Goal: Information Seeking & Learning: Learn about a topic

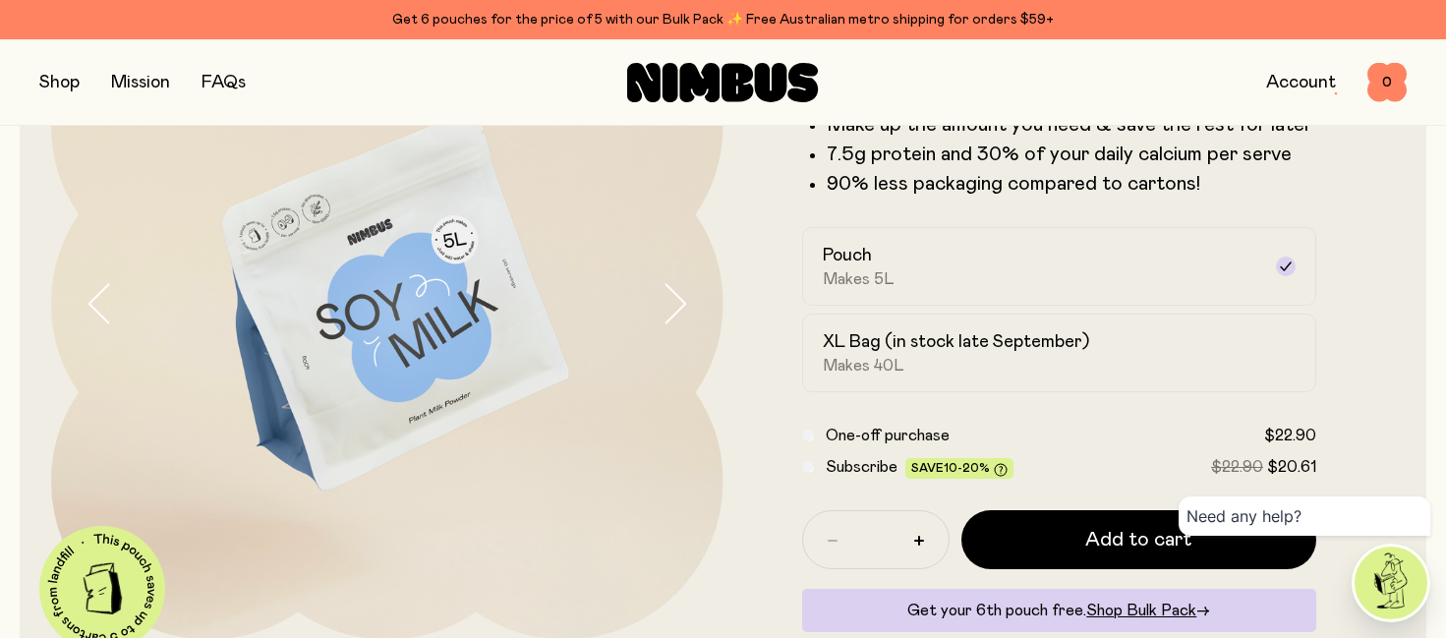
scroll to position [256, 0]
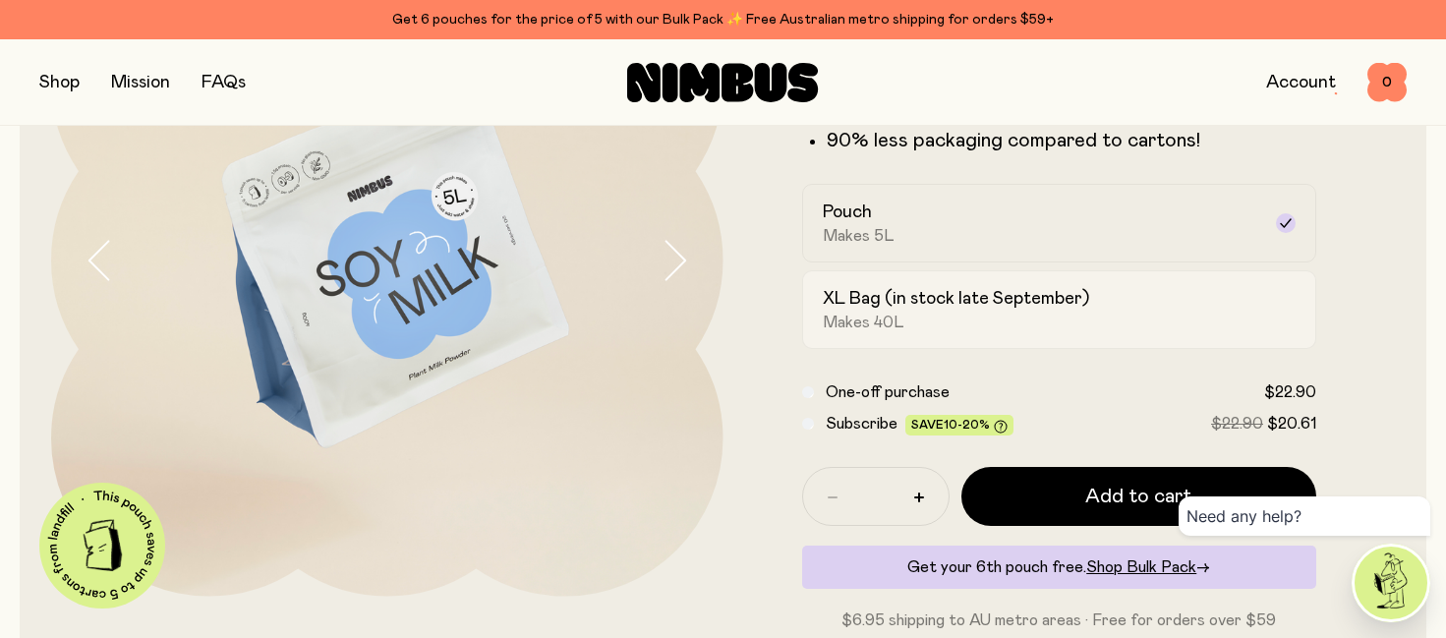
click at [833, 294] on h2 "XL Bag (in stock late September)" at bounding box center [956, 299] width 266 height 24
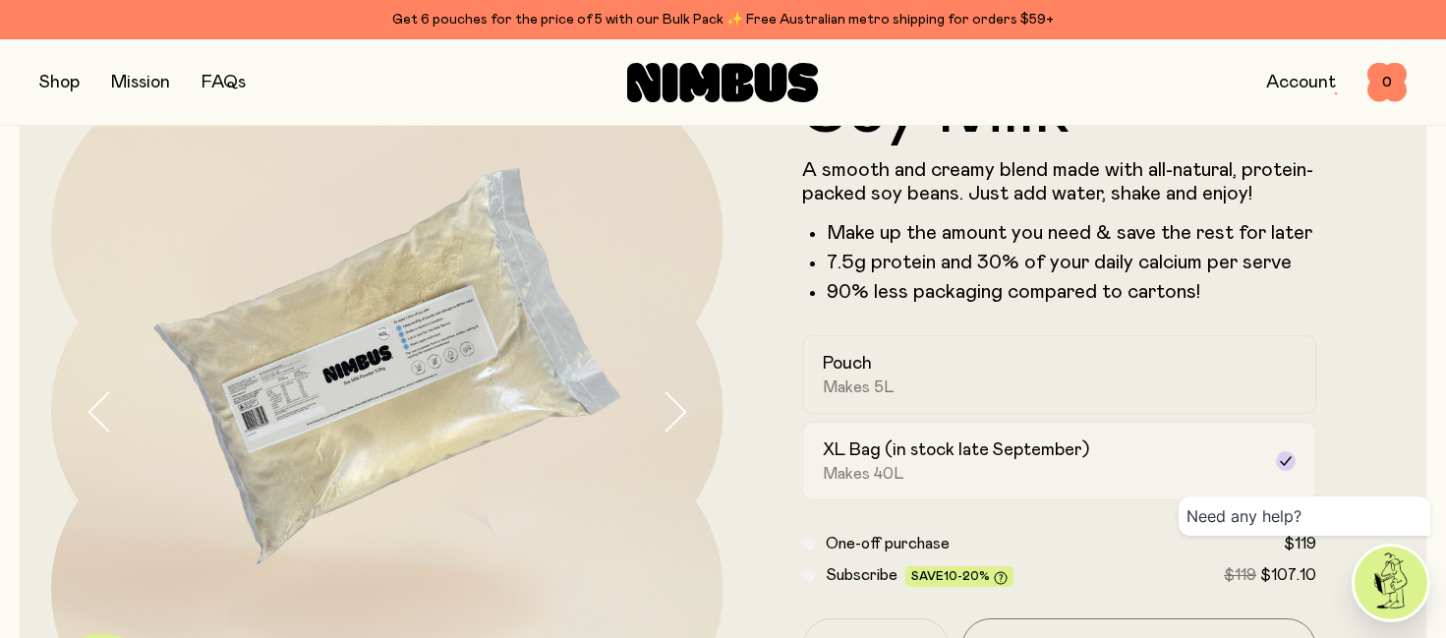
scroll to position [76, 0]
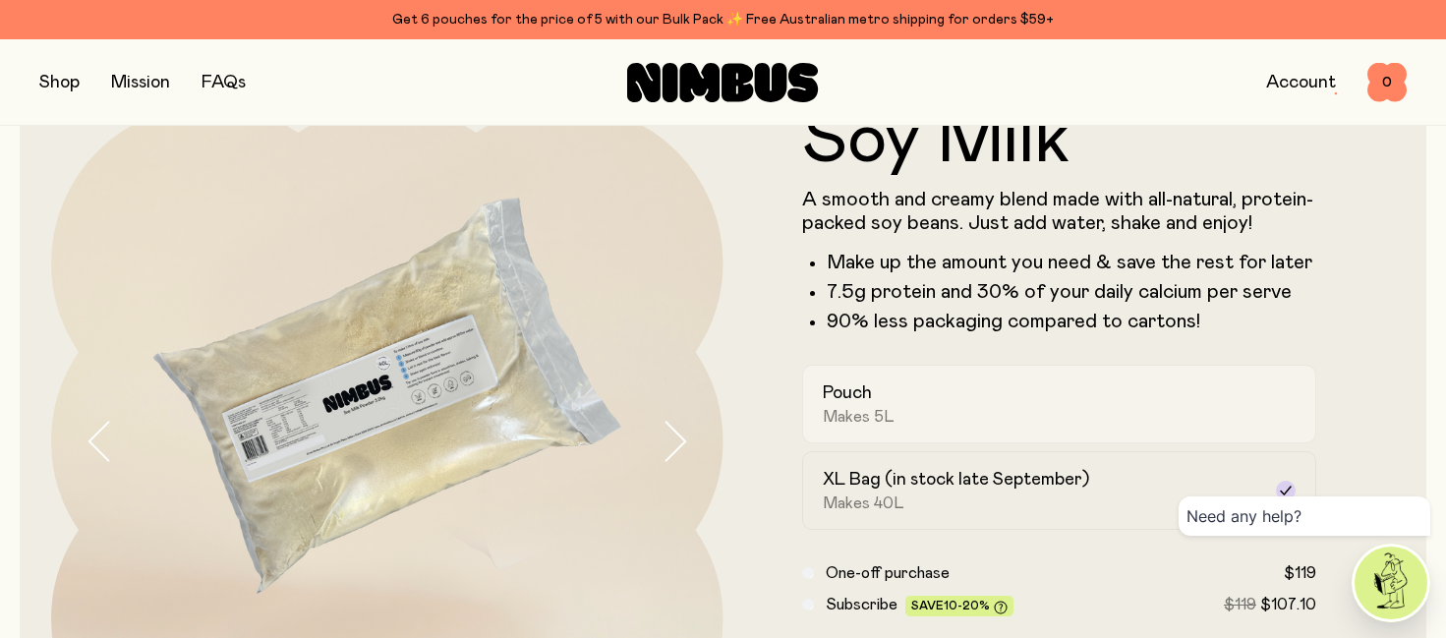
click at [999, 411] on div "Pouch Makes 5L" at bounding box center [1042, 403] width 438 height 45
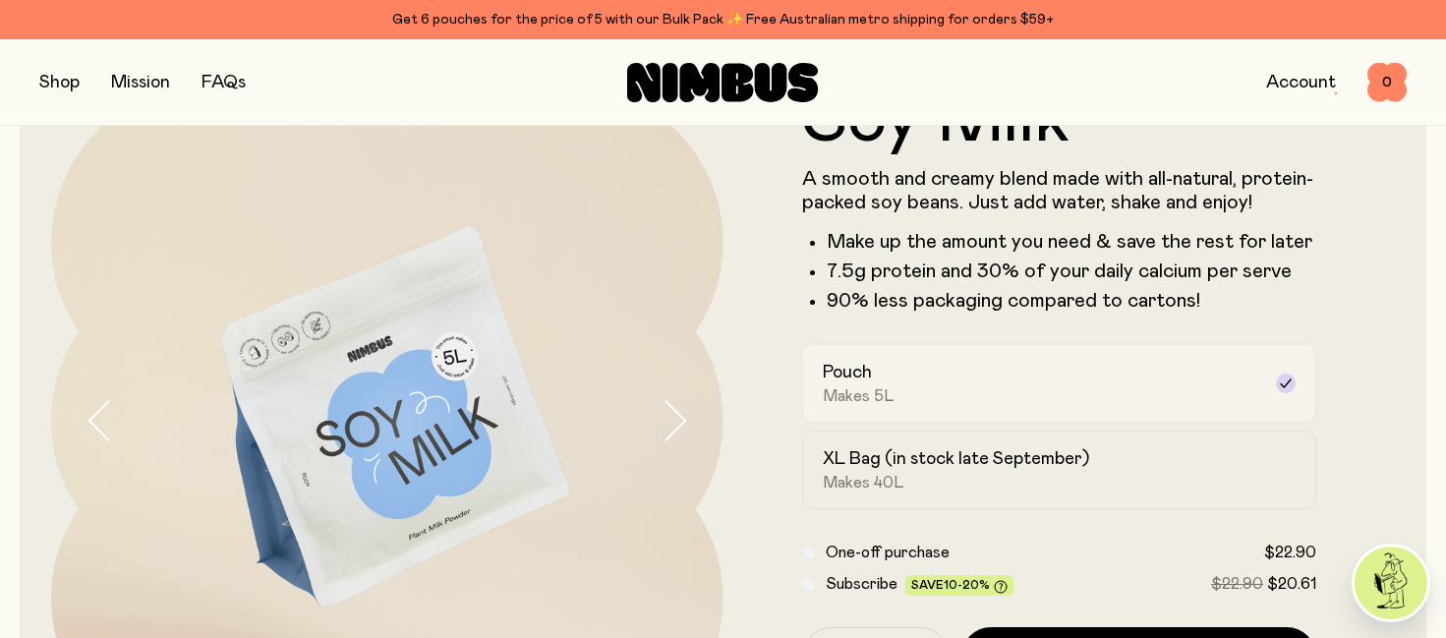
scroll to position [118, 0]
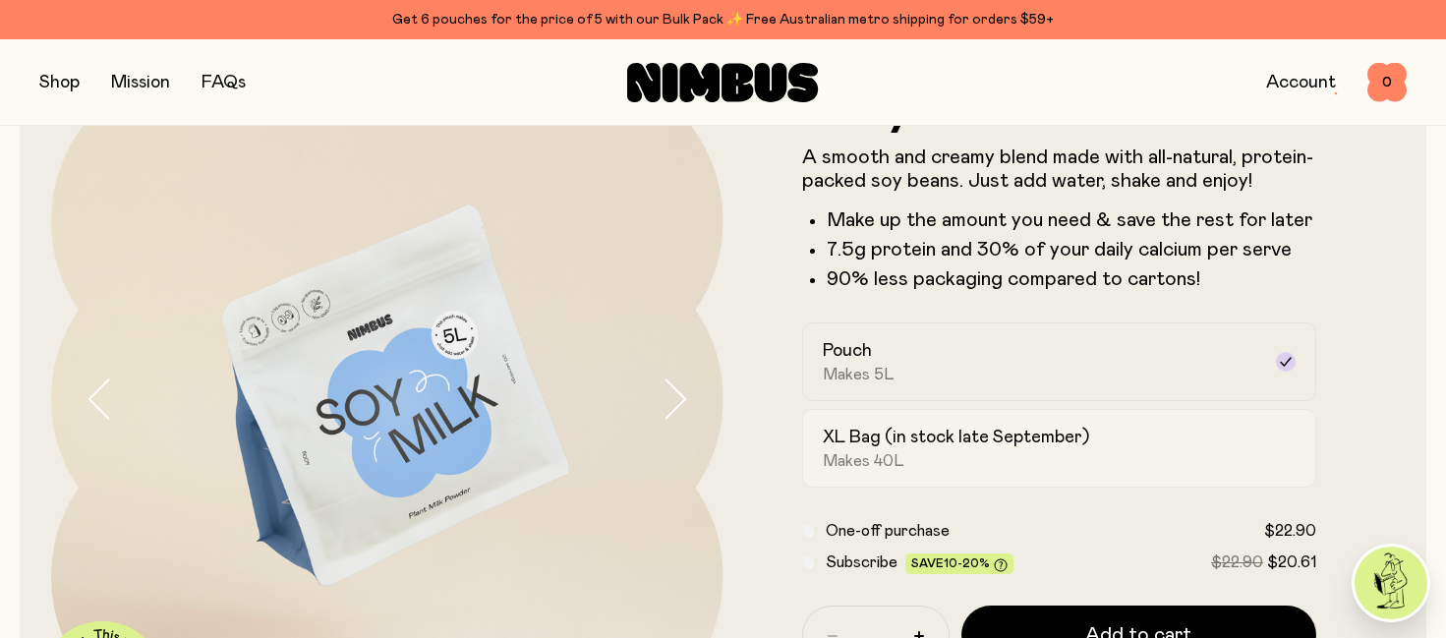
click at [999, 439] on h2 "XL Bag (in stock late September)" at bounding box center [956, 438] width 266 height 24
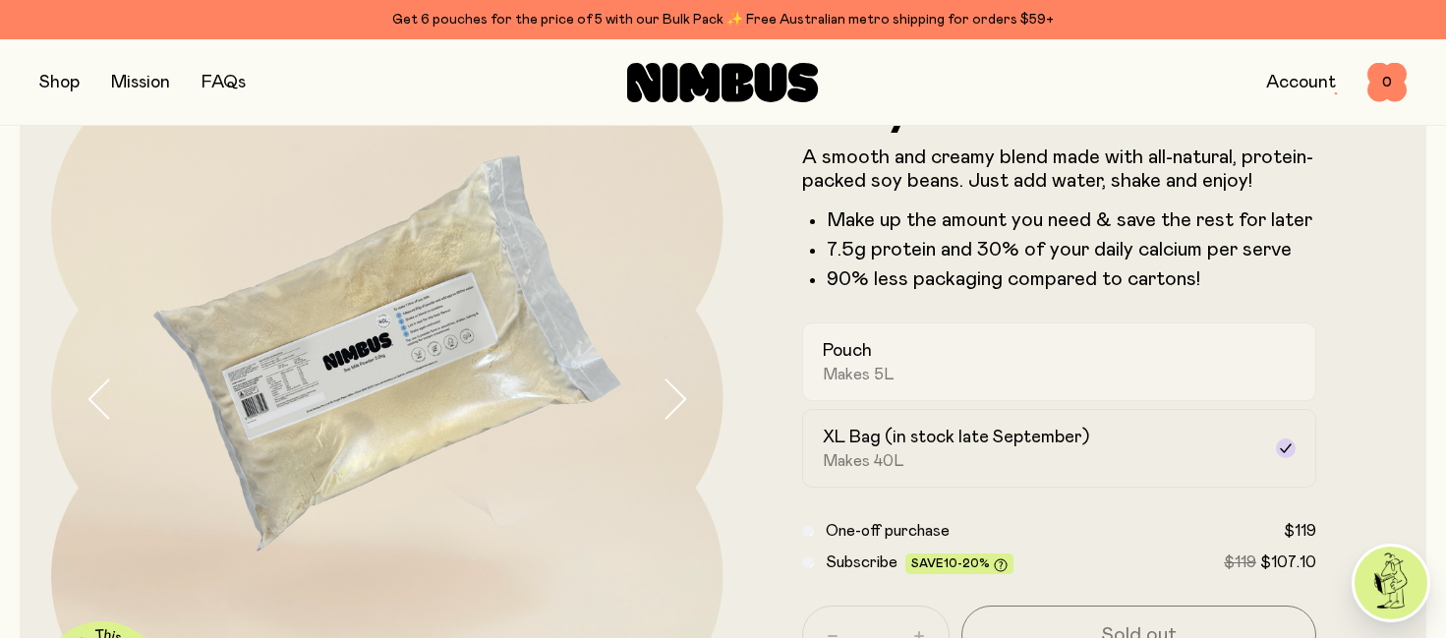
click at [936, 376] on div "Pouch Makes 5L" at bounding box center [1042, 361] width 438 height 45
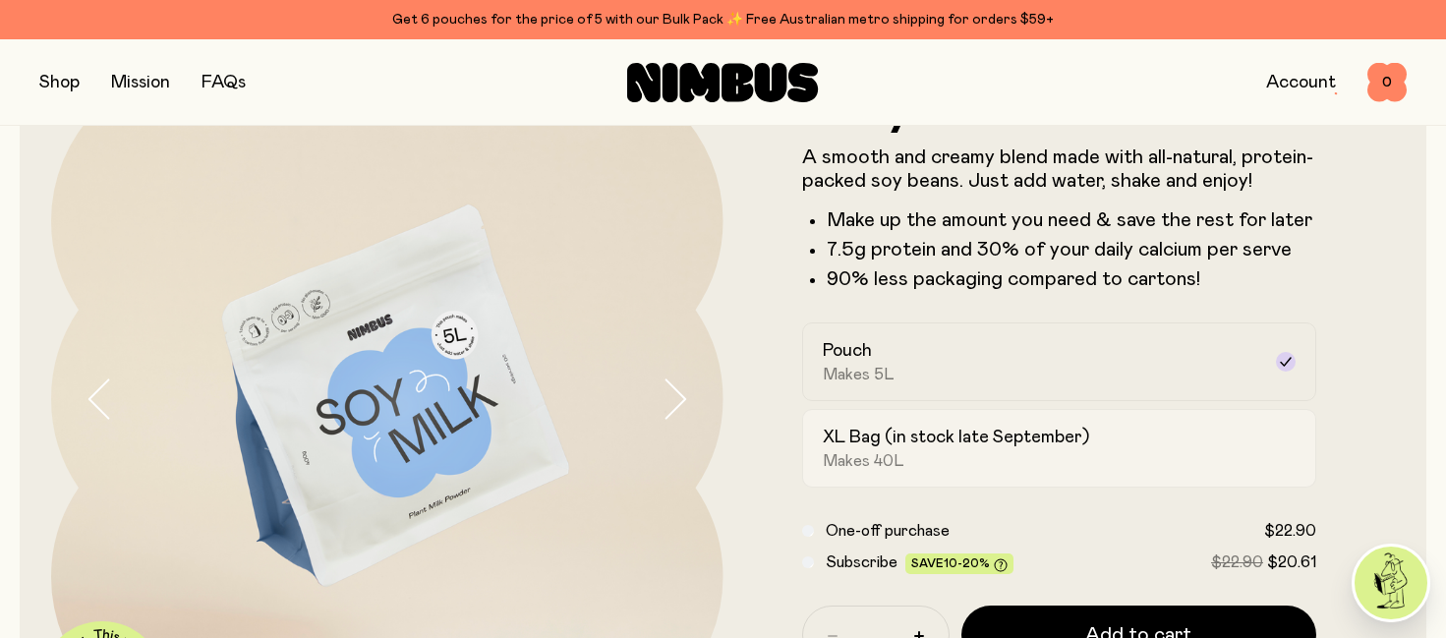
click at [1029, 443] on h2 "XL Bag (in stock late September)" at bounding box center [956, 438] width 266 height 24
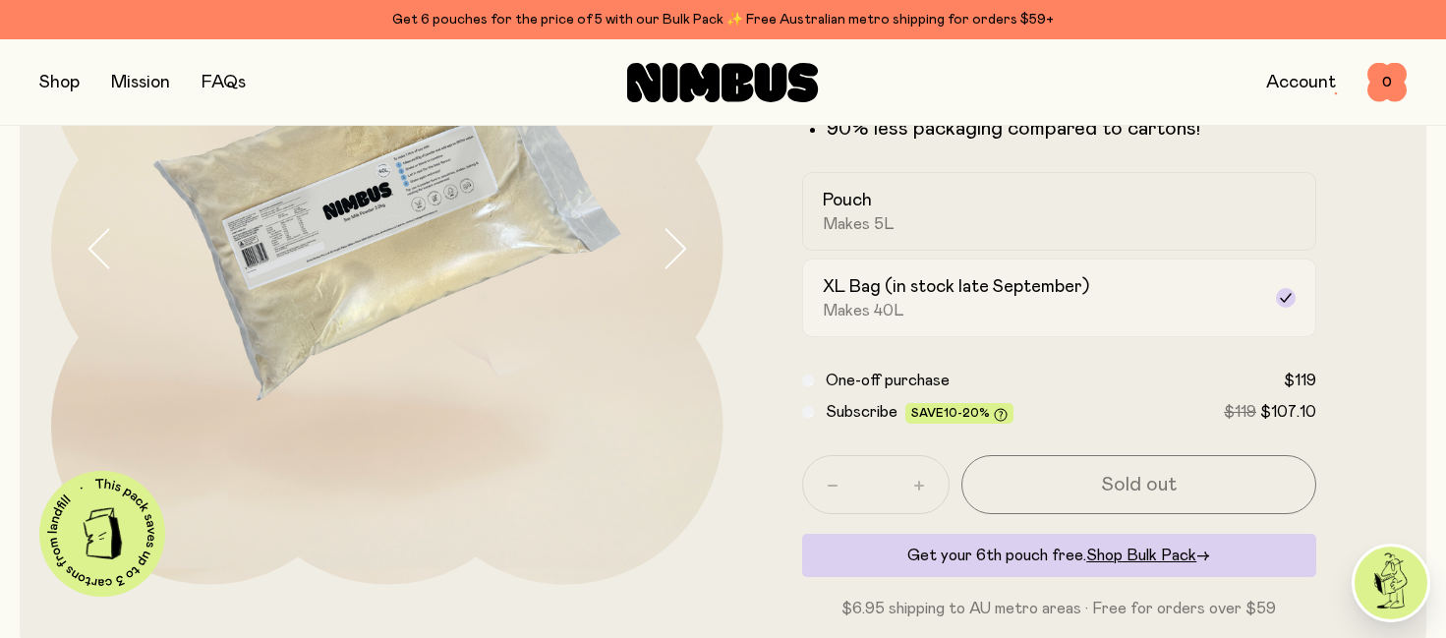
scroll to position [269, 0]
click at [1140, 553] on span "Shop Bulk Pack" at bounding box center [1141, 554] width 110 height 16
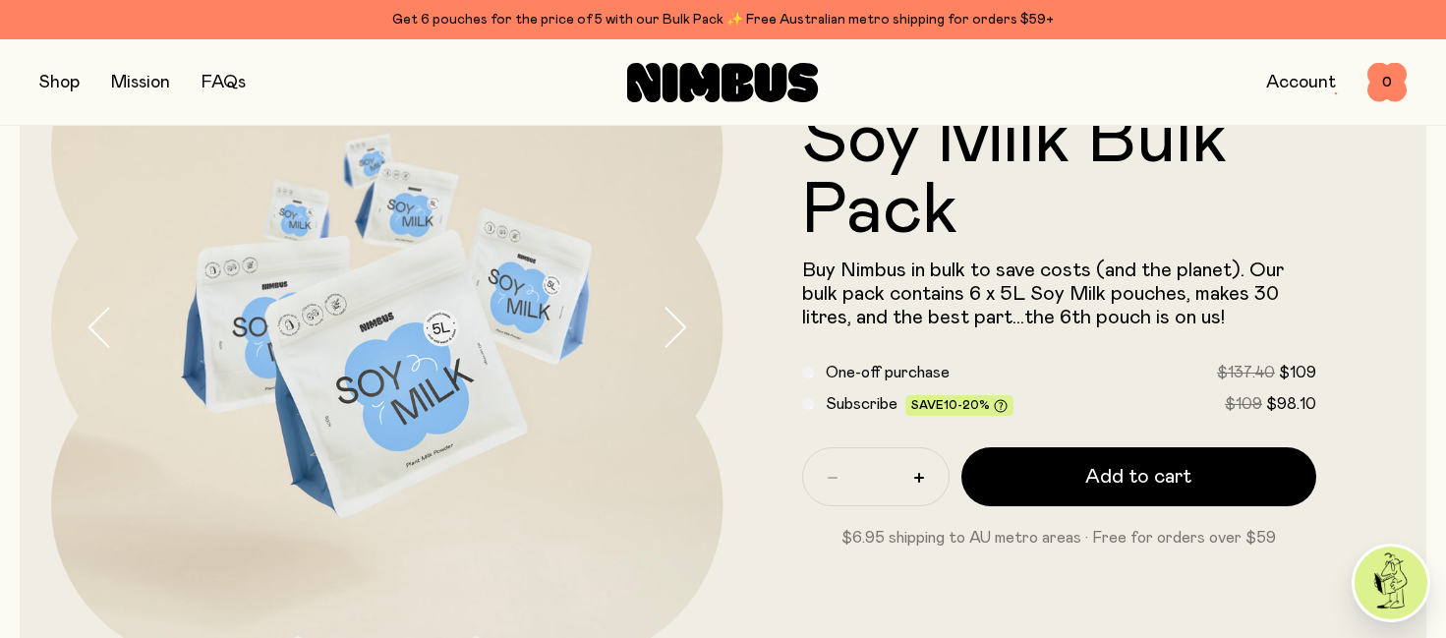
scroll to position [193, 0]
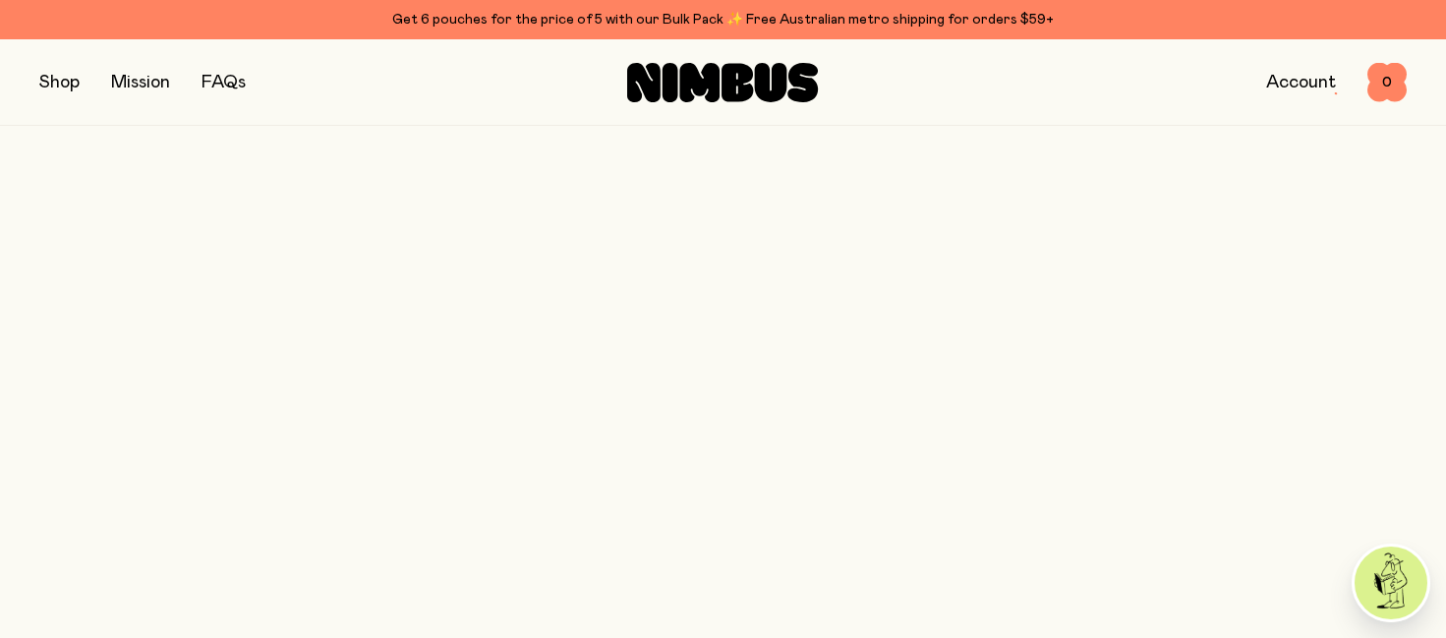
scroll to position [269, 0]
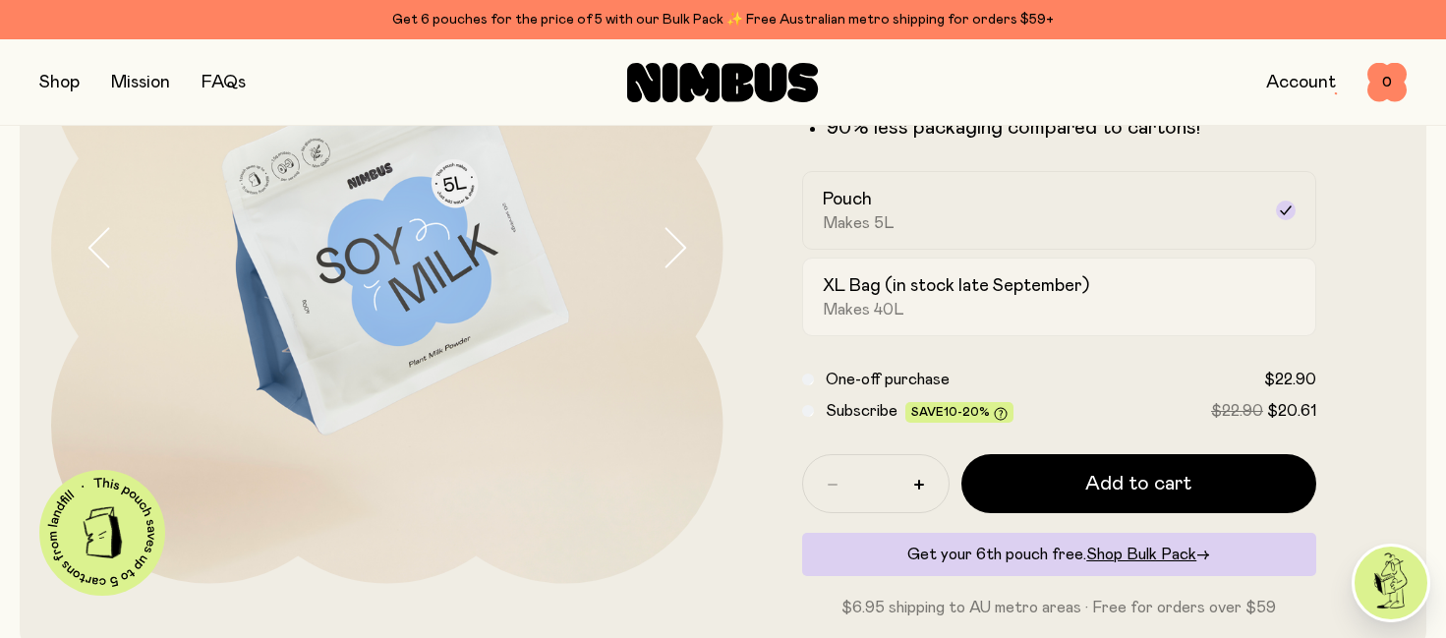
click at [892, 308] on span "Makes 40L" at bounding box center [864, 310] width 82 height 20
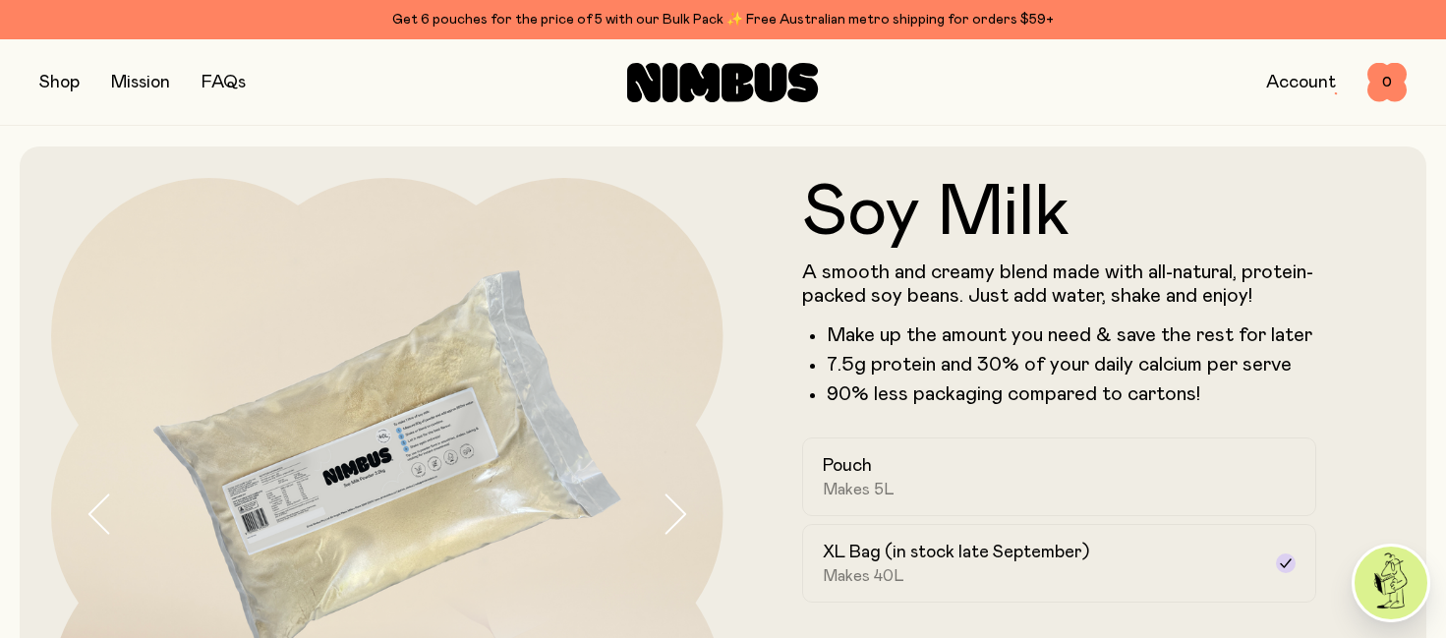
scroll to position [0, 0]
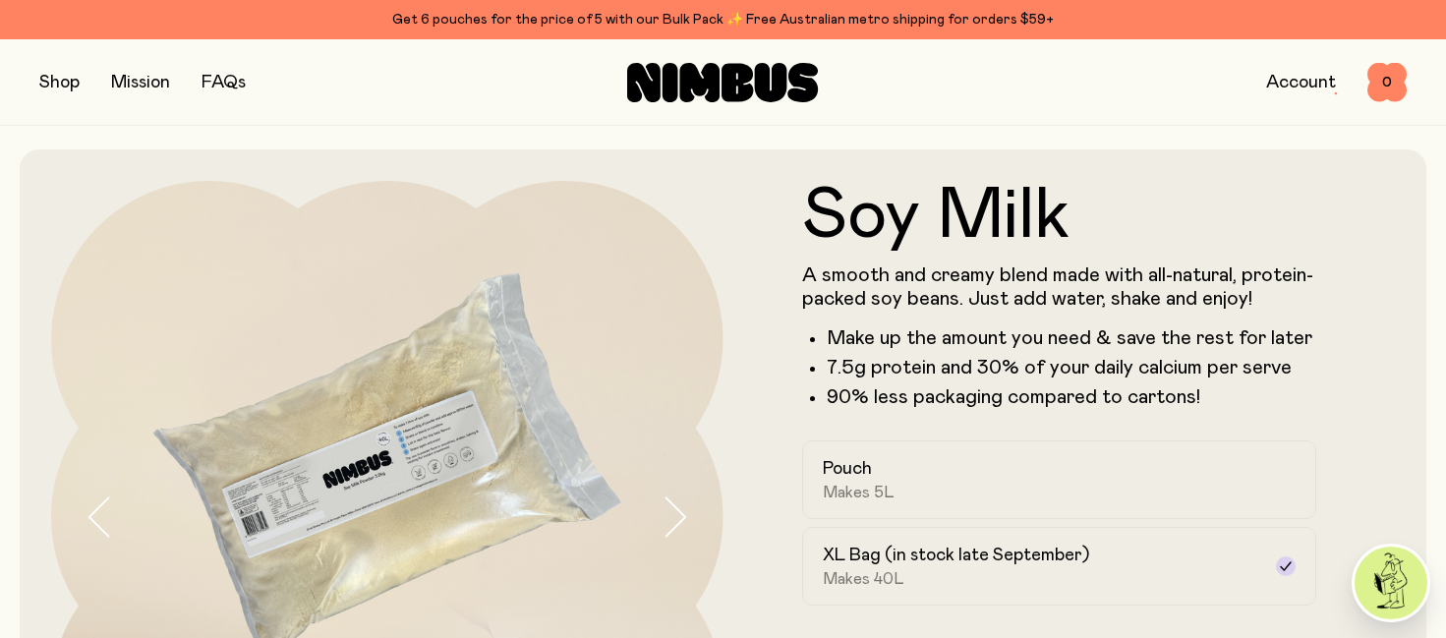
click at [1292, 86] on link "Account" at bounding box center [1301, 83] width 70 height 18
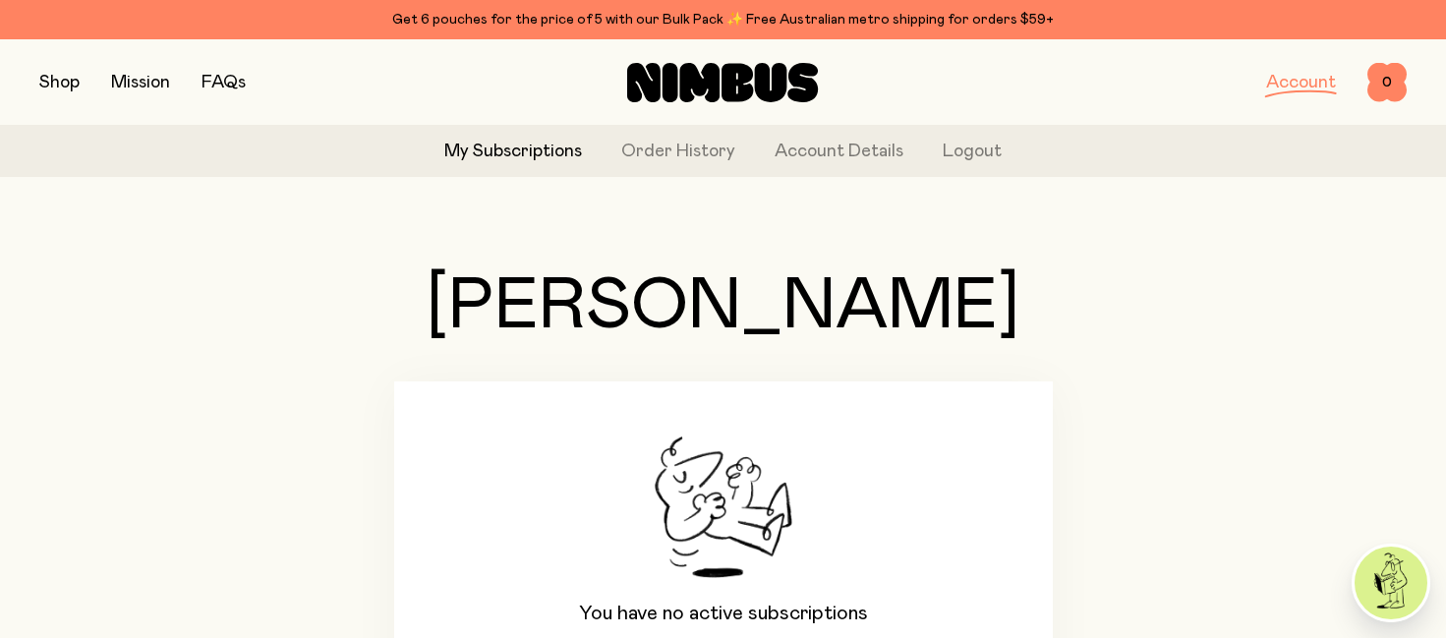
scroll to position [207, 0]
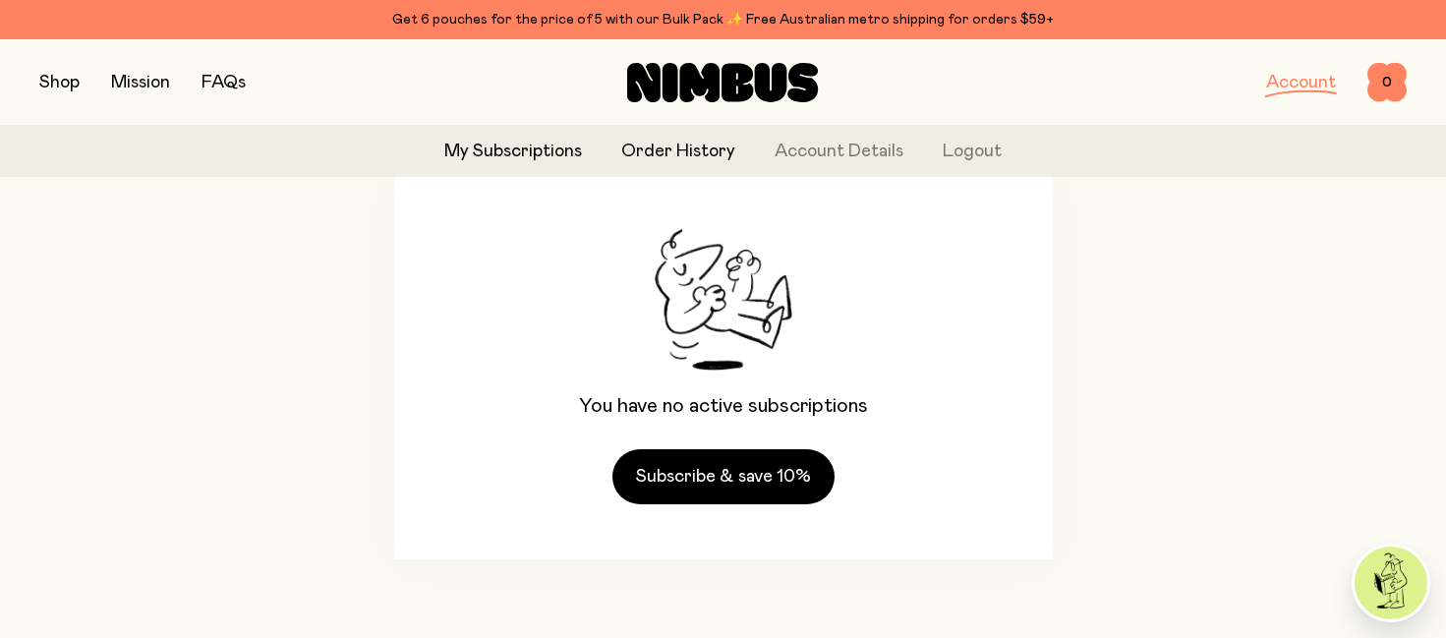
click at [712, 153] on link "Order History" at bounding box center [678, 152] width 114 height 27
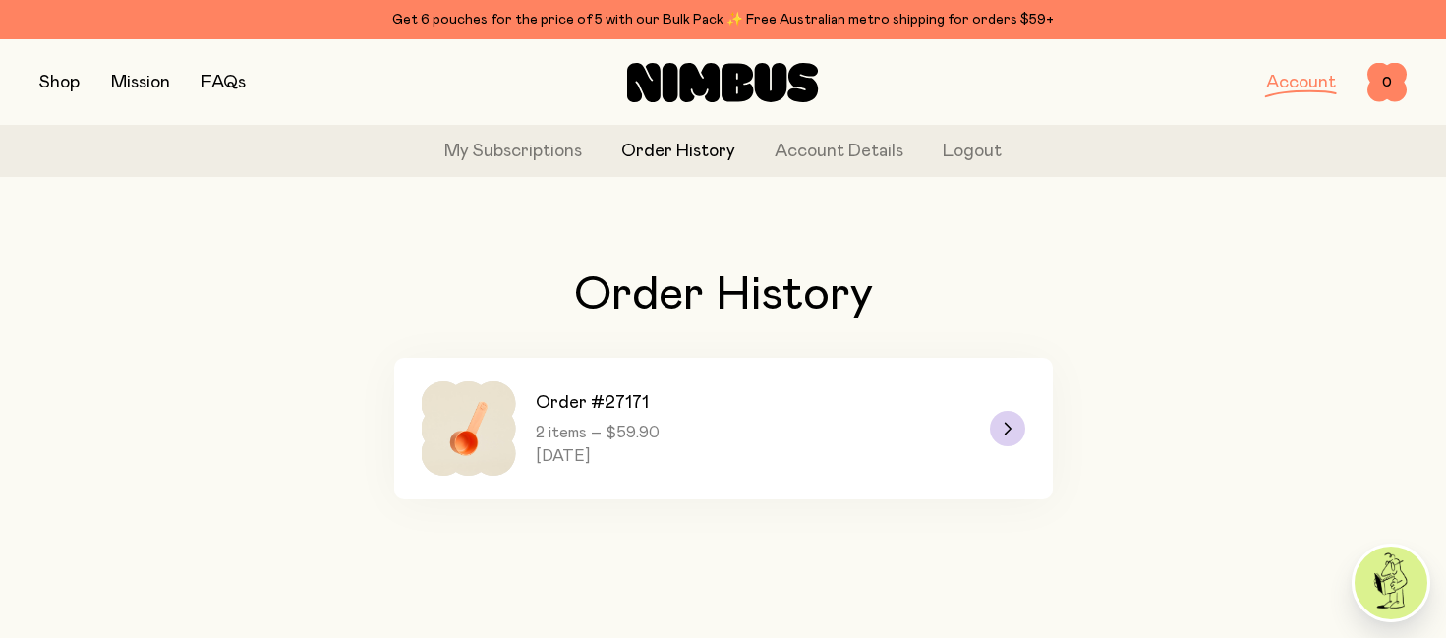
click at [751, 457] on link "Order #27171 2 items – $59.90 [DATE]" at bounding box center [723, 429] width 658 height 142
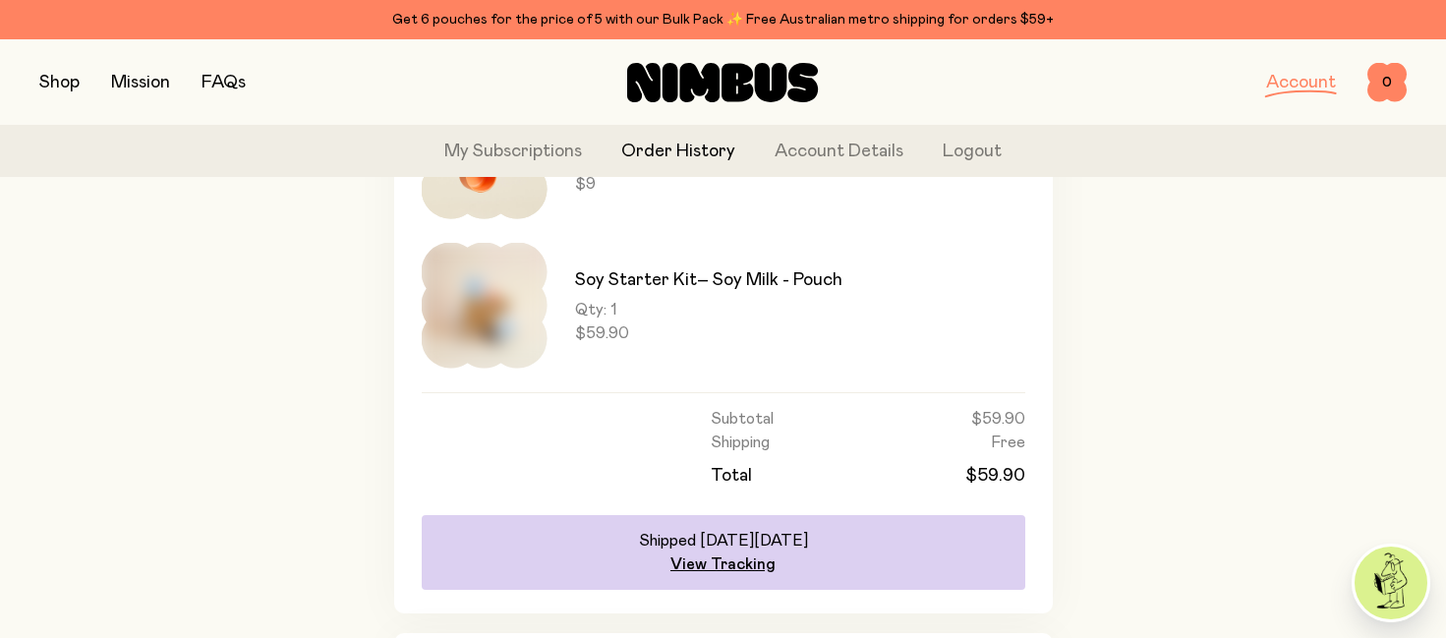
scroll to position [398, 0]
click at [528, 304] on img at bounding box center [485, 303] width 126 height 126
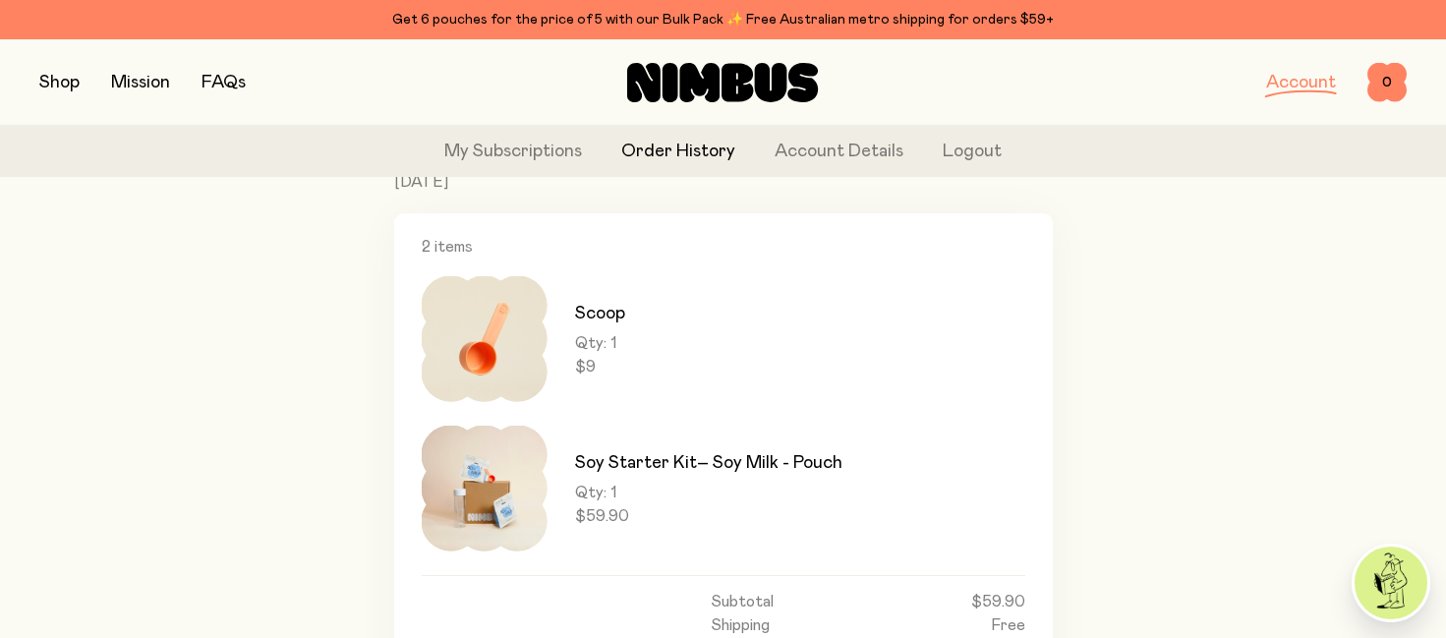
scroll to position [192, 0]
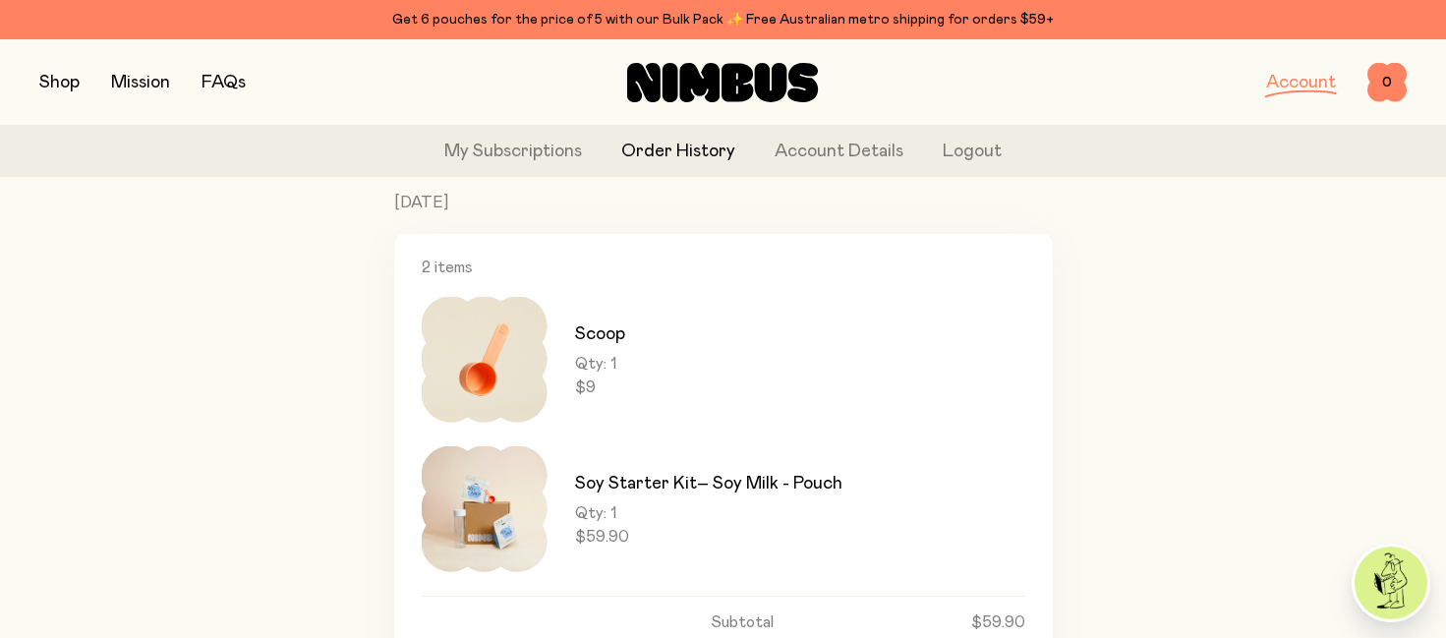
click at [54, 85] on button "button" at bounding box center [59, 83] width 40 height 28
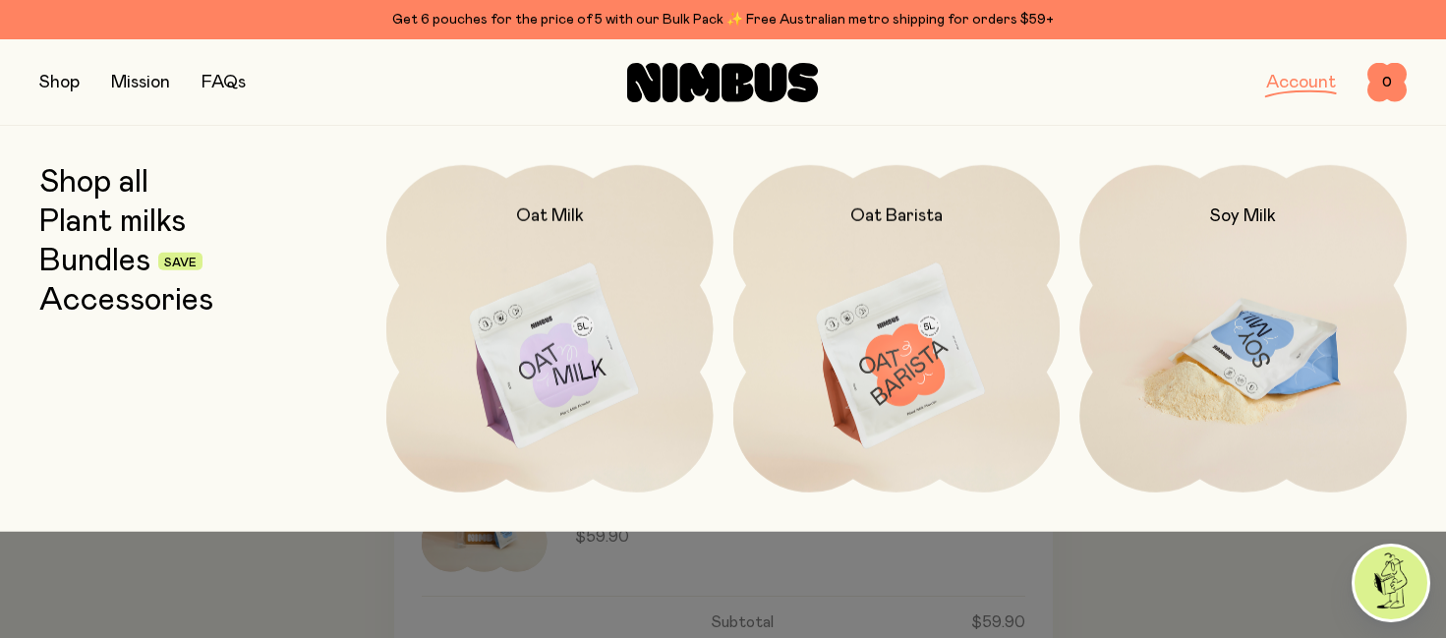
click at [1294, 332] on img at bounding box center [1242, 357] width 327 height 384
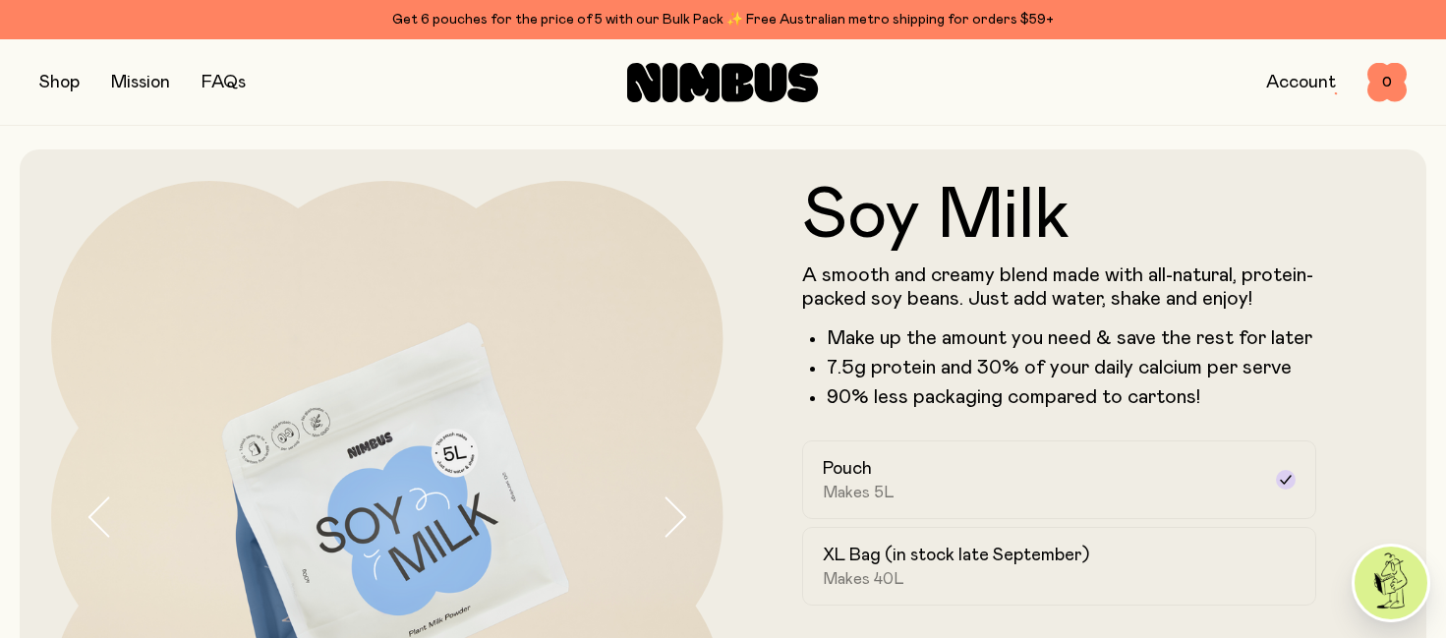
click at [66, 86] on button "button" at bounding box center [59, 83] width 40 height 28
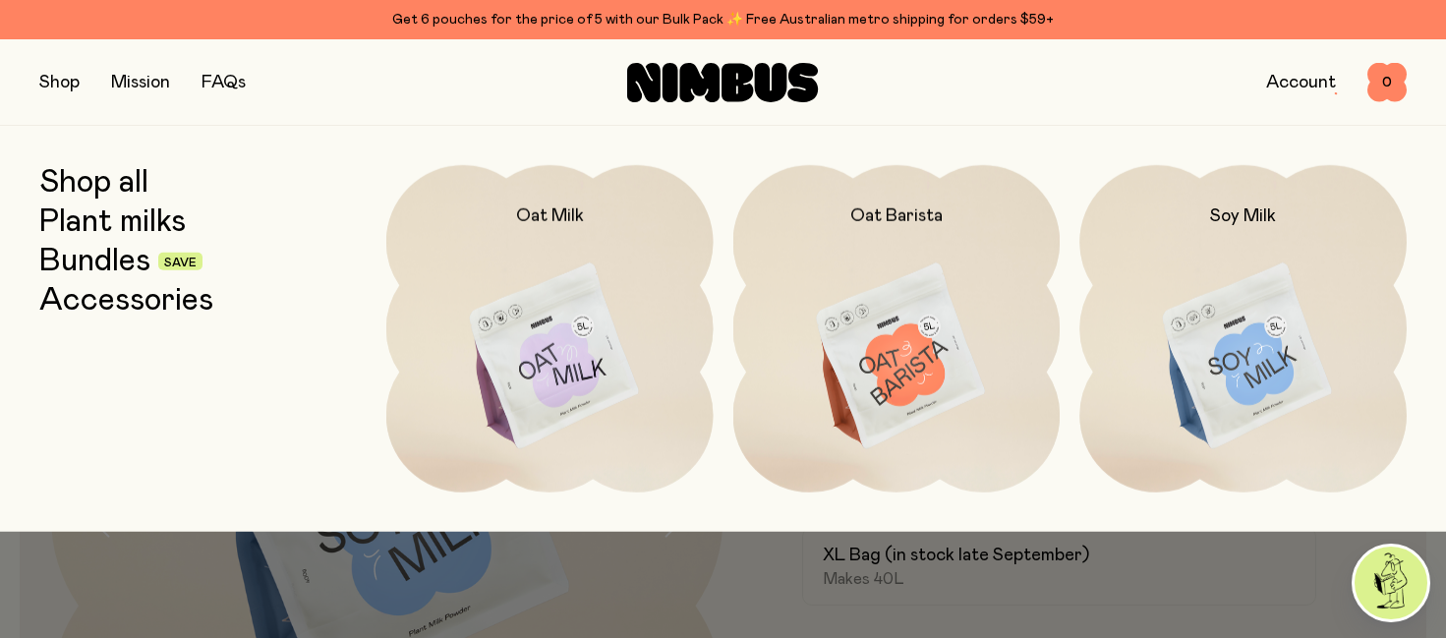
click at [122, 254] on link "Bundles" at bounding box center [94, 261] width 111 height 35
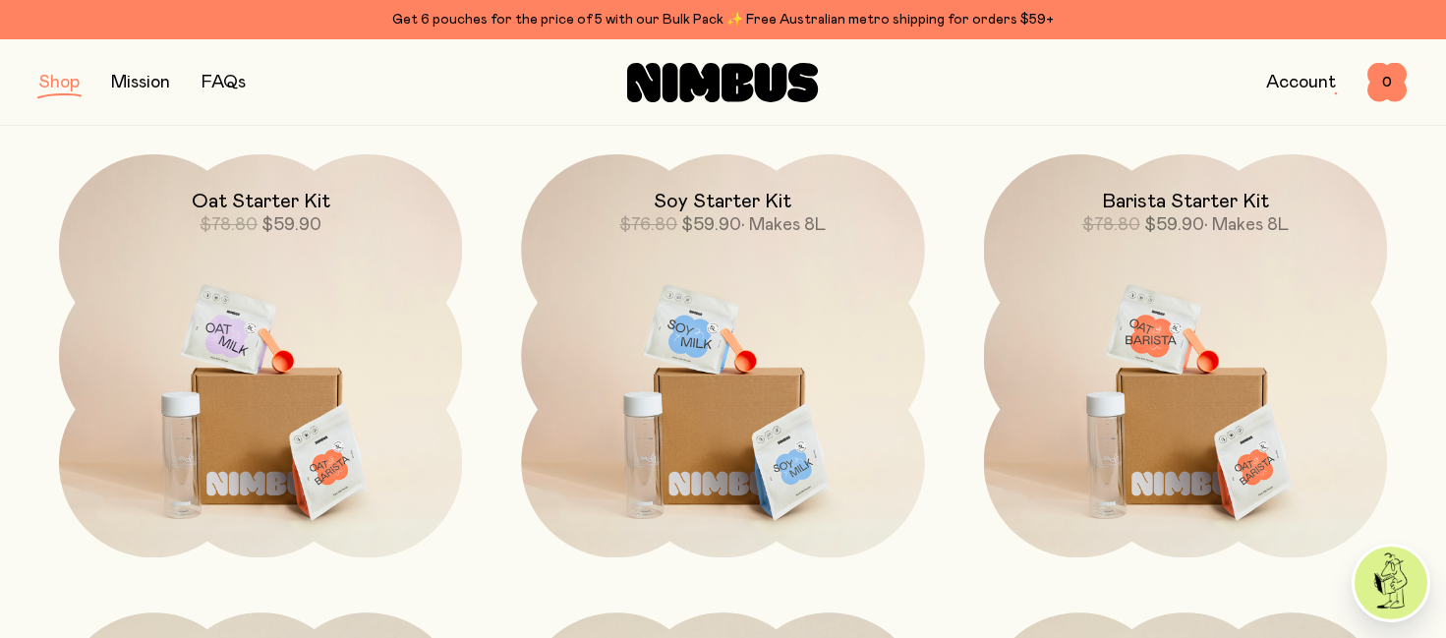
scroll to position [263, 0]
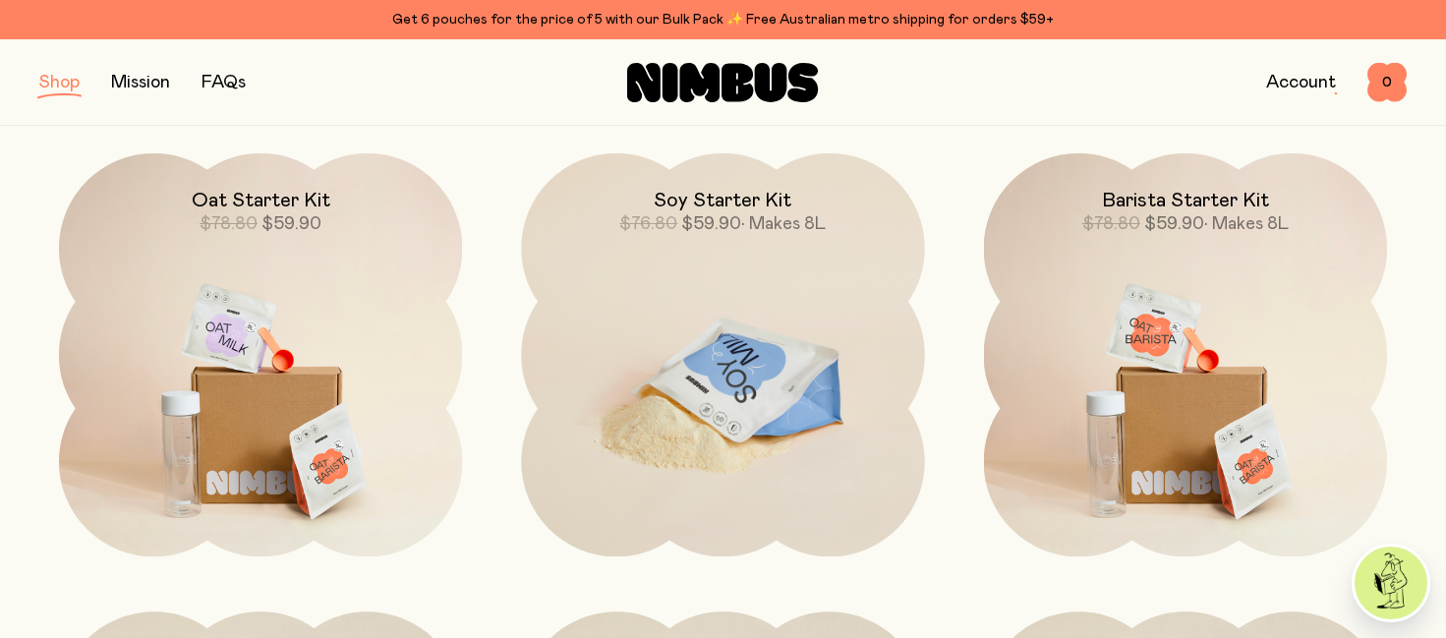
click at [726, 328] on img at bounding box center [722, 390] width 403 height 474
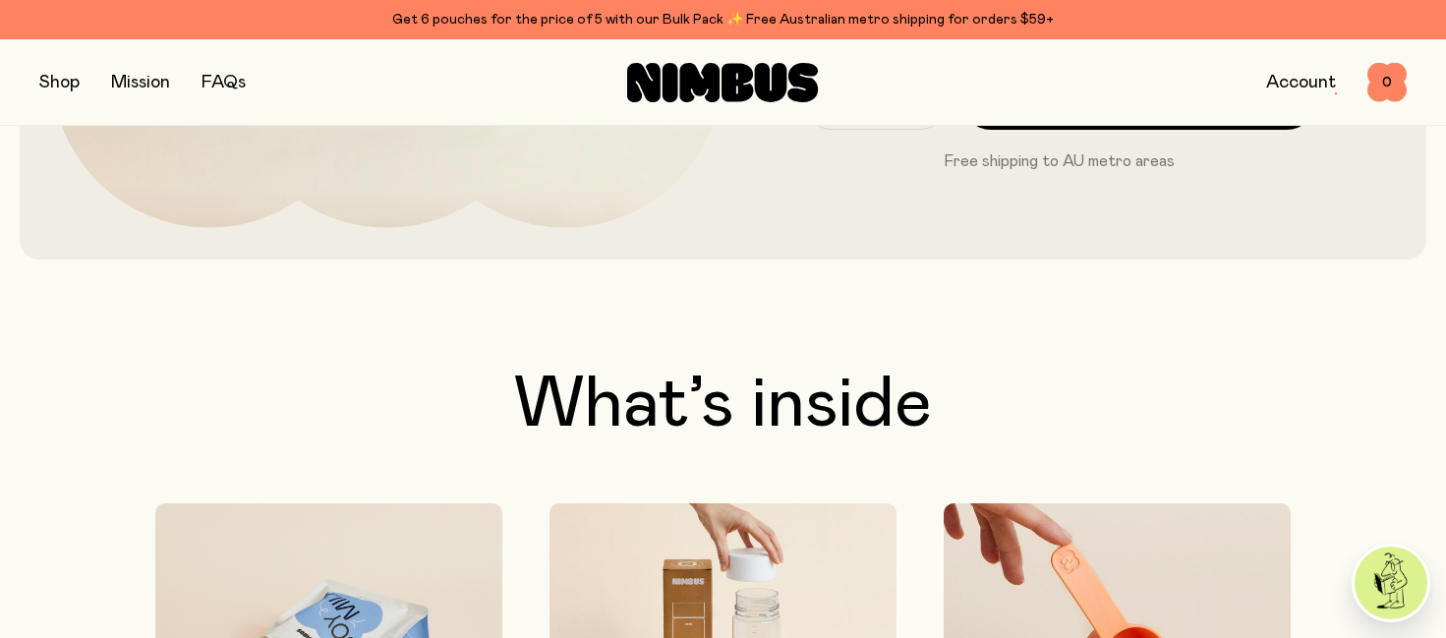
scroll to position [582, 0]
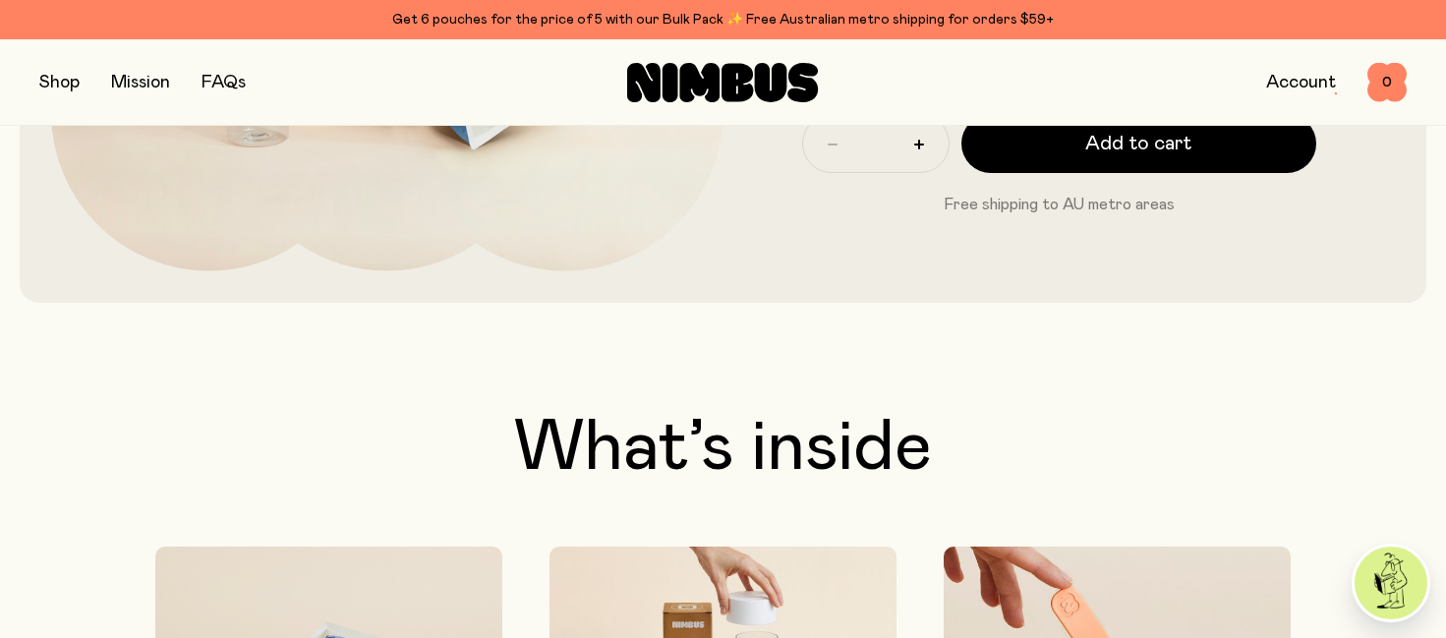
click at [63, 85] on button "button" at bounding box center [59, 83] width 40 height 28
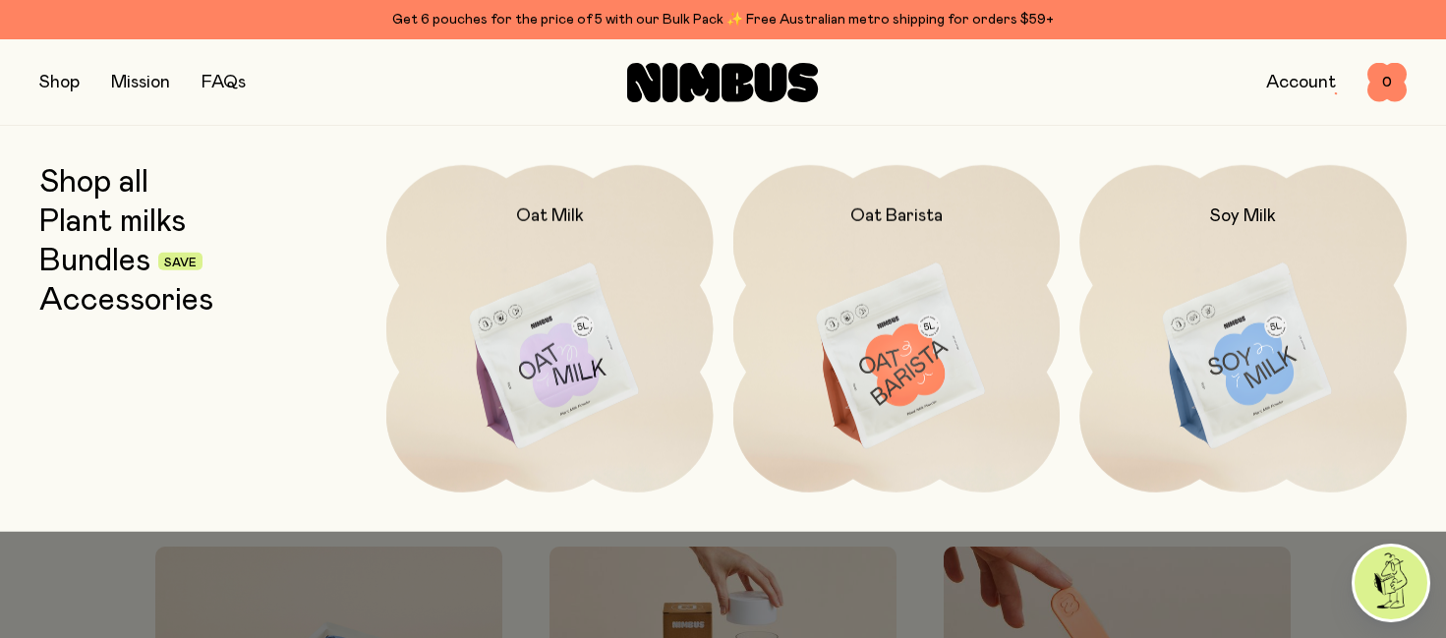
click at [110, 216] on link "Plant milks" at bounding box center [112, 221] width 146 height 35
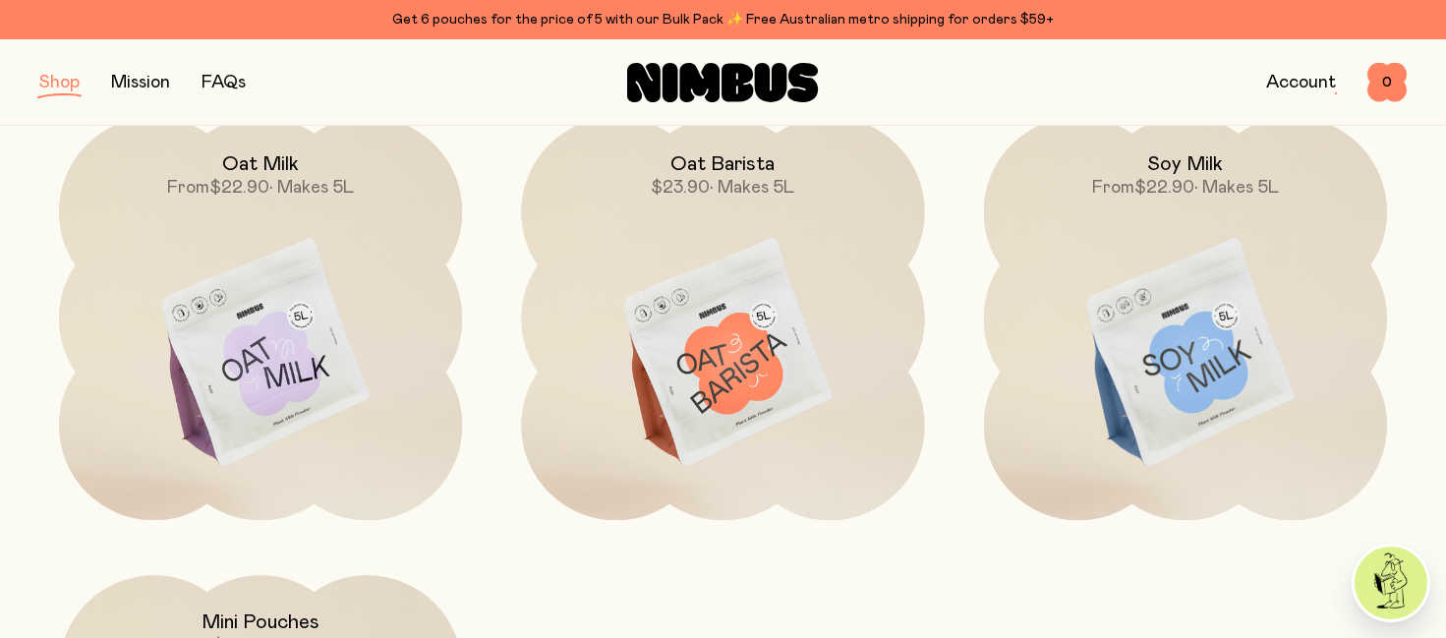
scroll to position [331, 0]
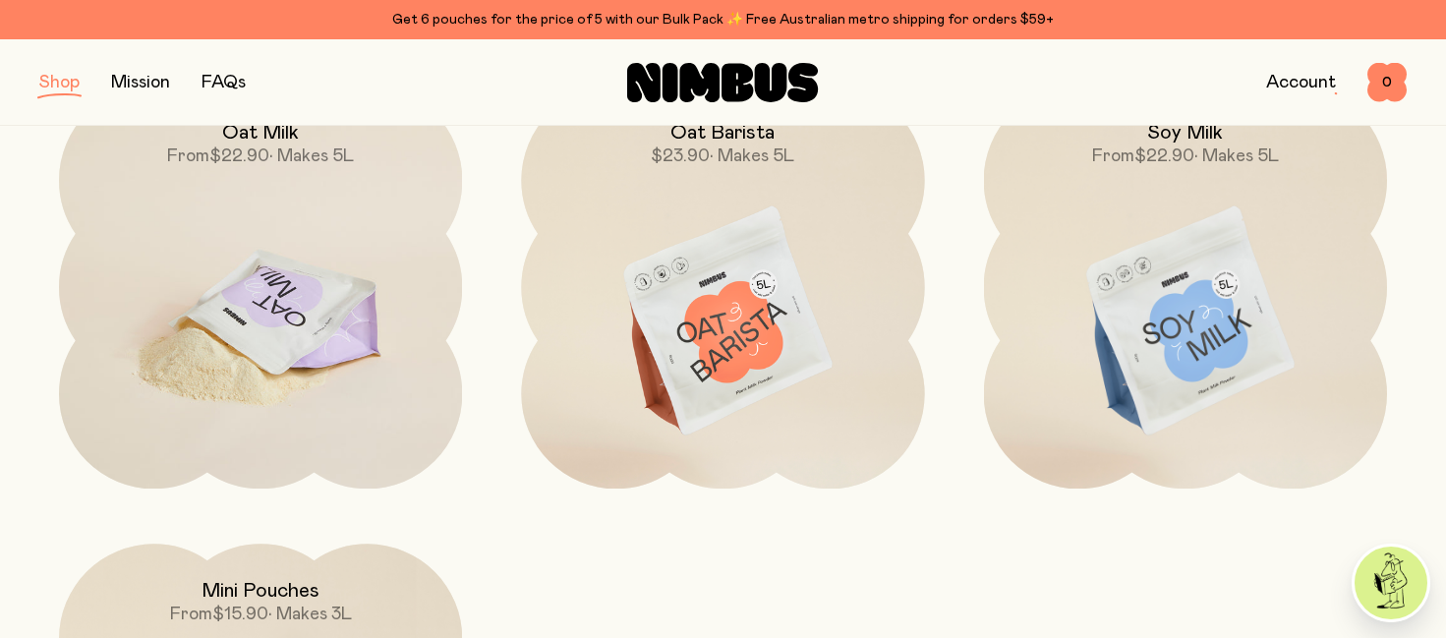
click at [315, 199] on img at bounding box center [260, 322] width 403 height 474
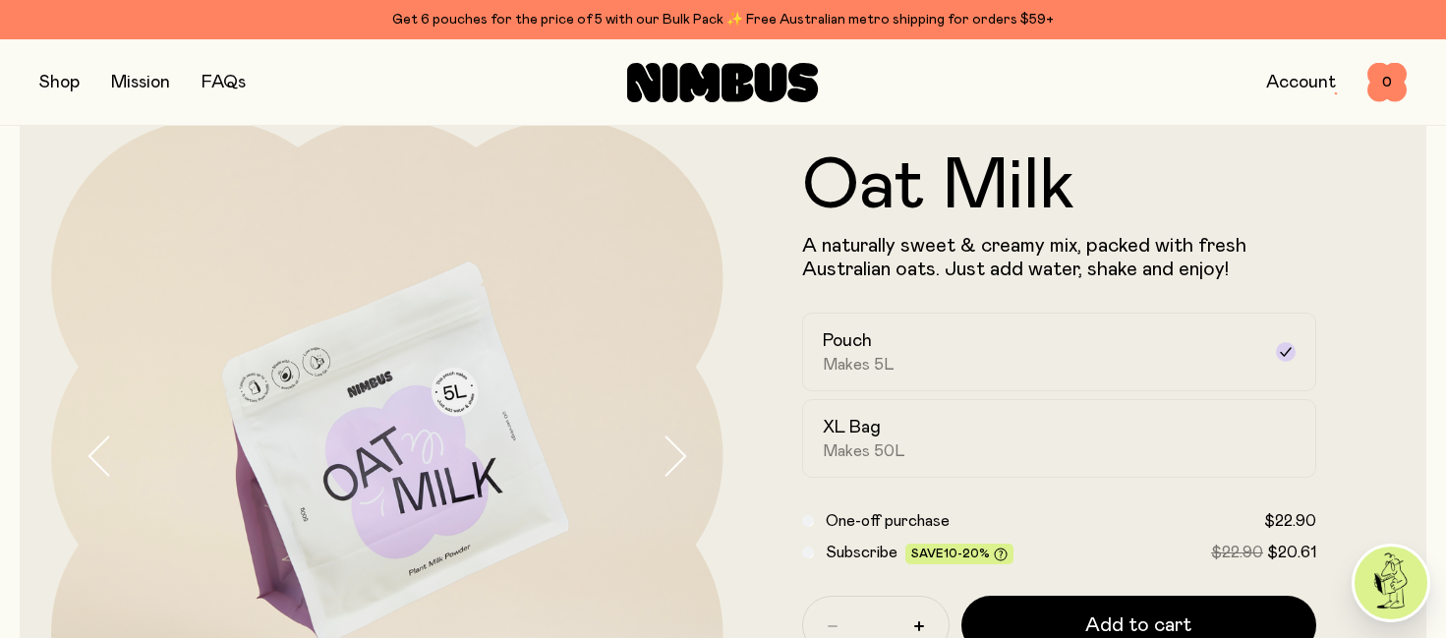
scroll to position [63, 0]
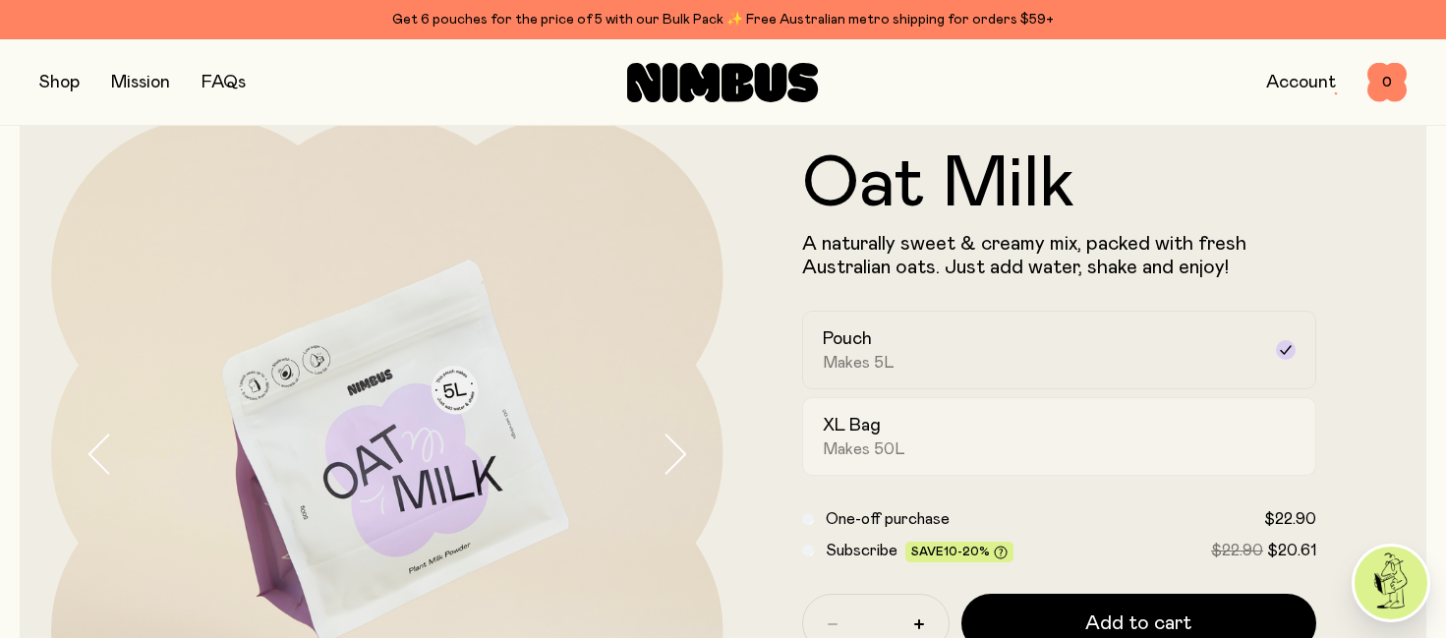
click at [922, 434] on div "XL Bag Makes 50L" at bounding box center [1042, 436] width 438 height 45
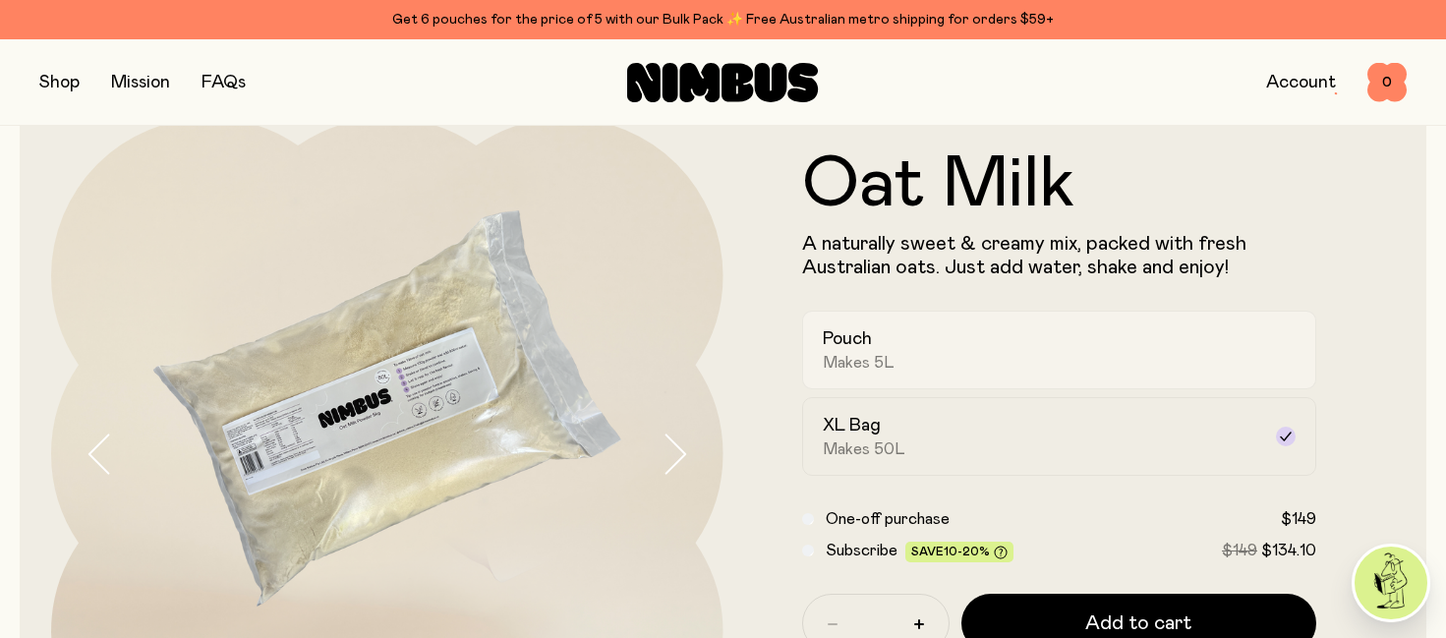
click at [886, 341] on div "Pouch Makes 5L" at bounding box center [1042, 349] width 438 height 45
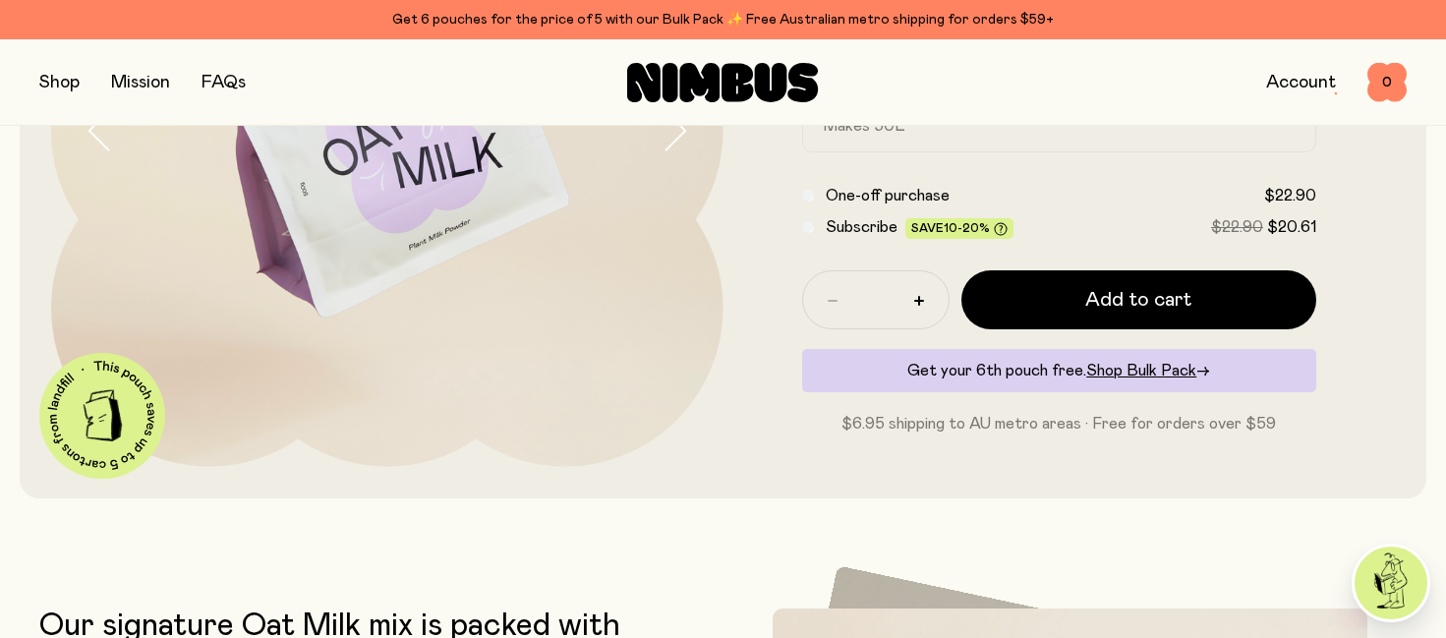
scroll to position [396, 0]
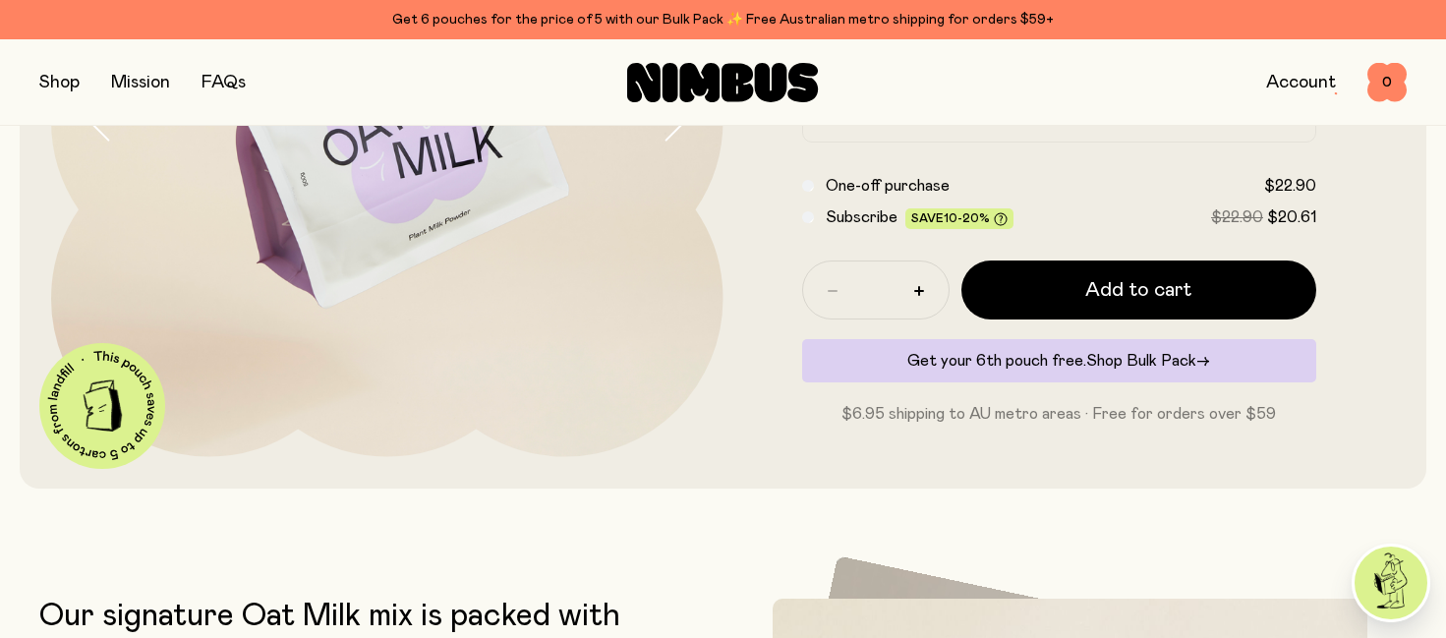
click at [1117, 359] on span "Shop Bulk Pack" at bounding box center [1141, 361] width 110 height 16
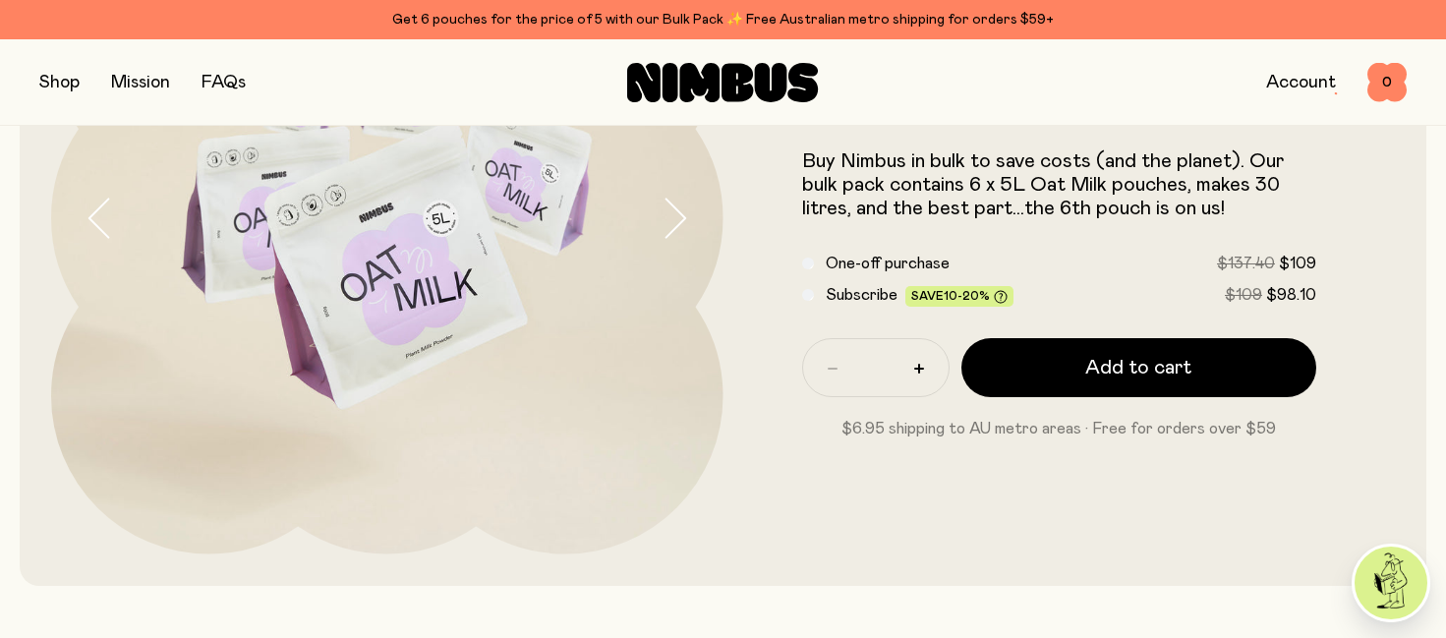
scroll to position [289, 0]
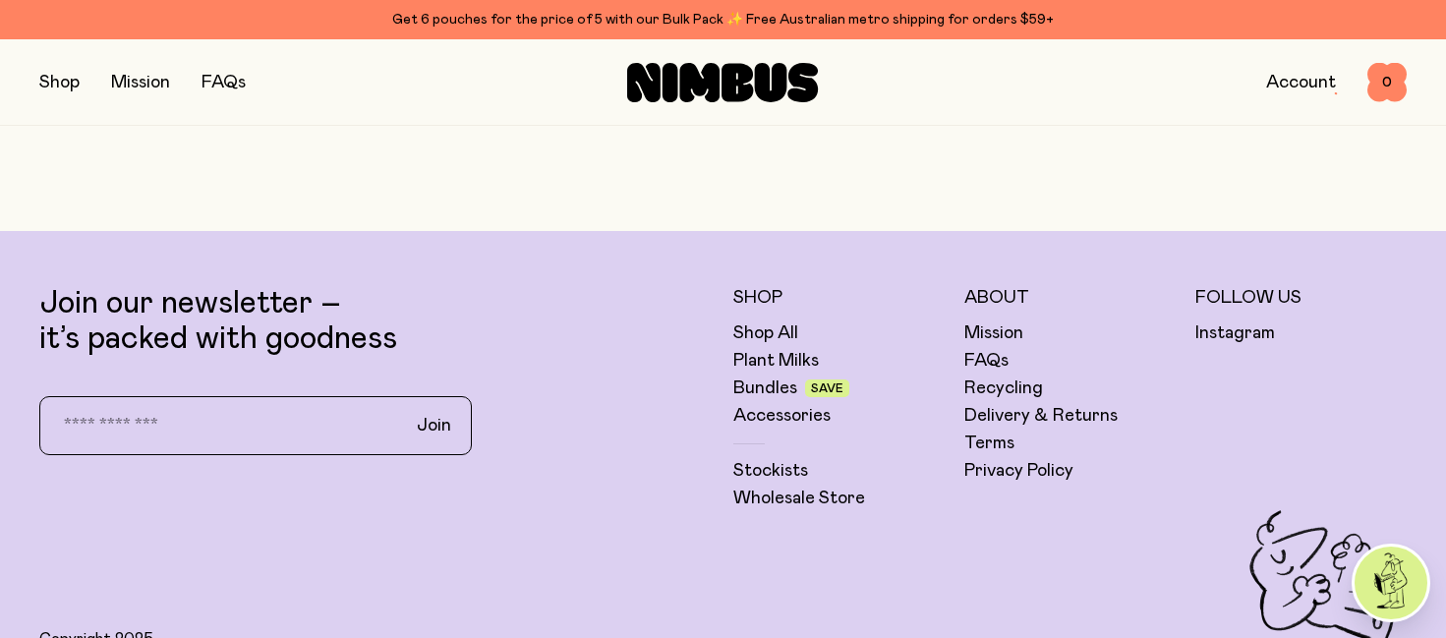
scroll to position [4821, 0]
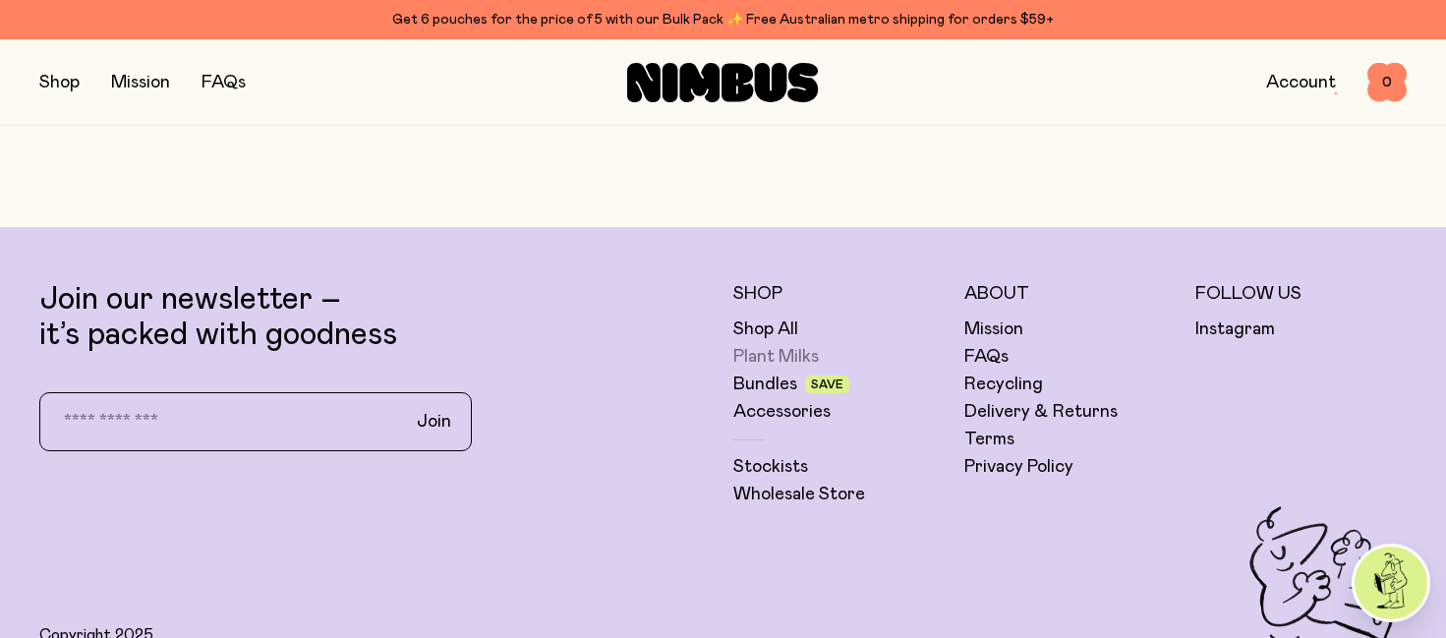
click at [796, 357] on link "Plant Milks" at bounding box center [775, 357] width 85 height 24
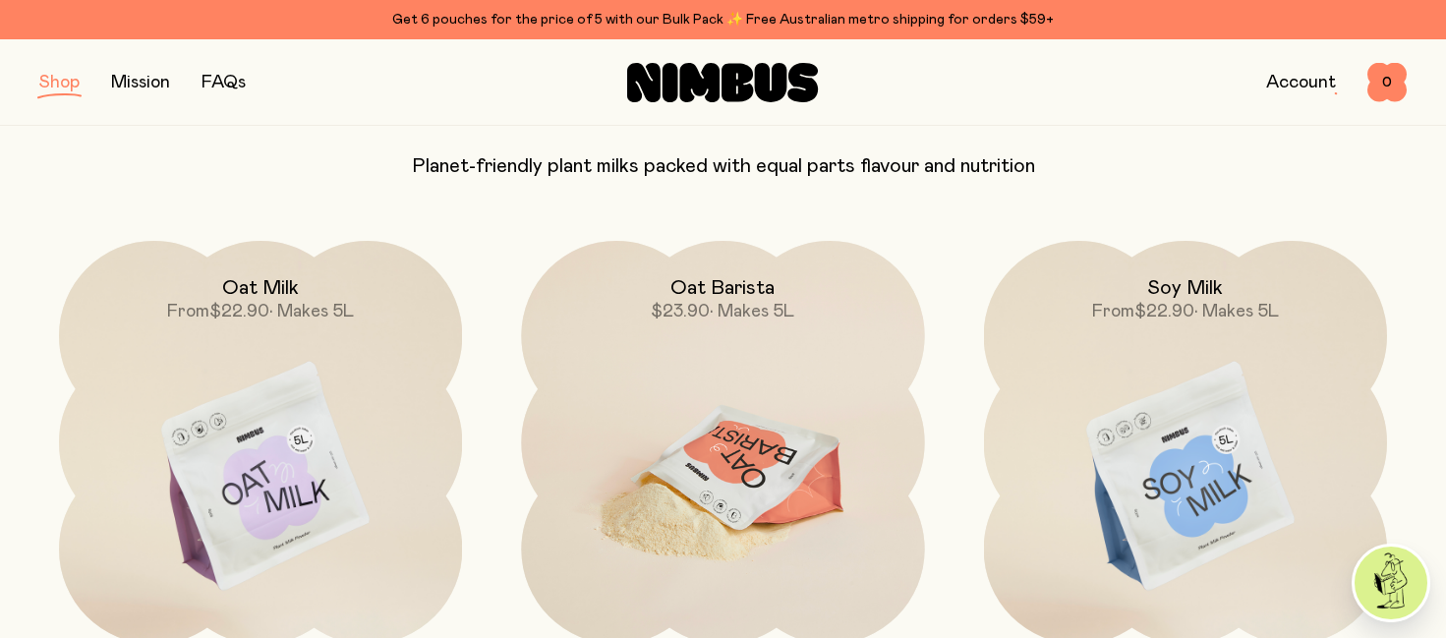
scroll to position [177, 0]
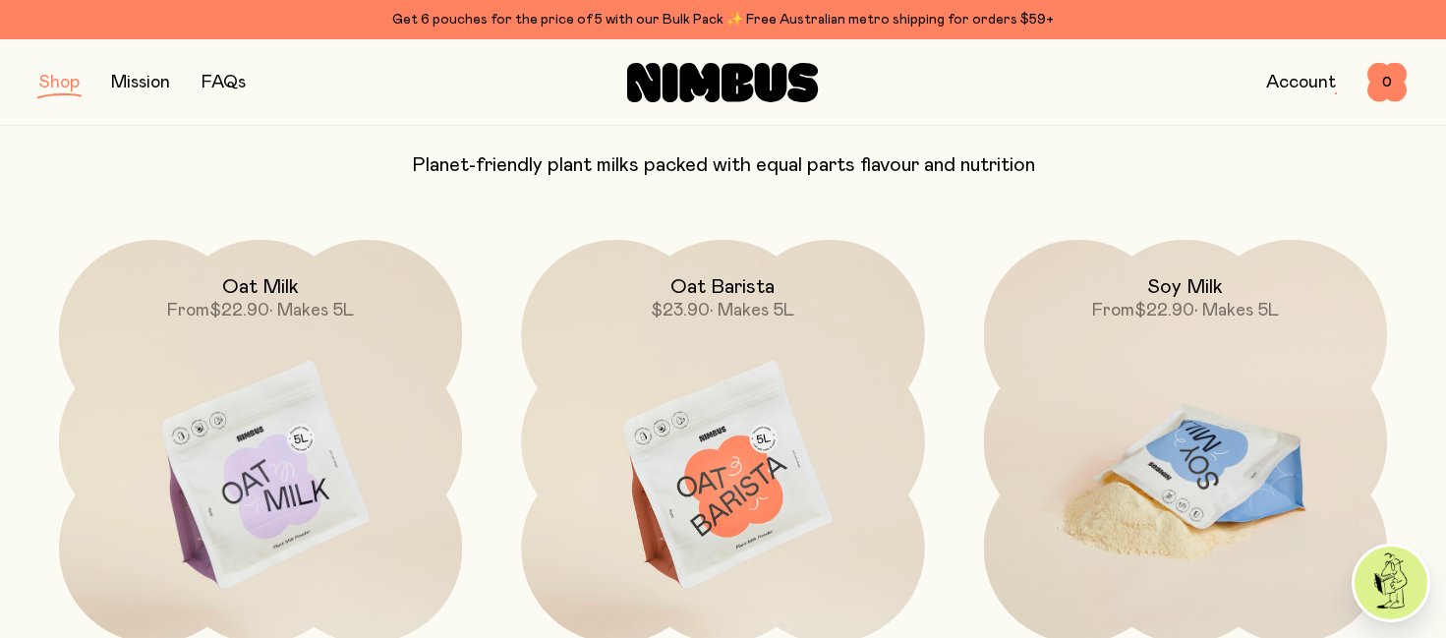
click at [1173, 462] on img at bounding box center [1185, 477] width 403 height 474
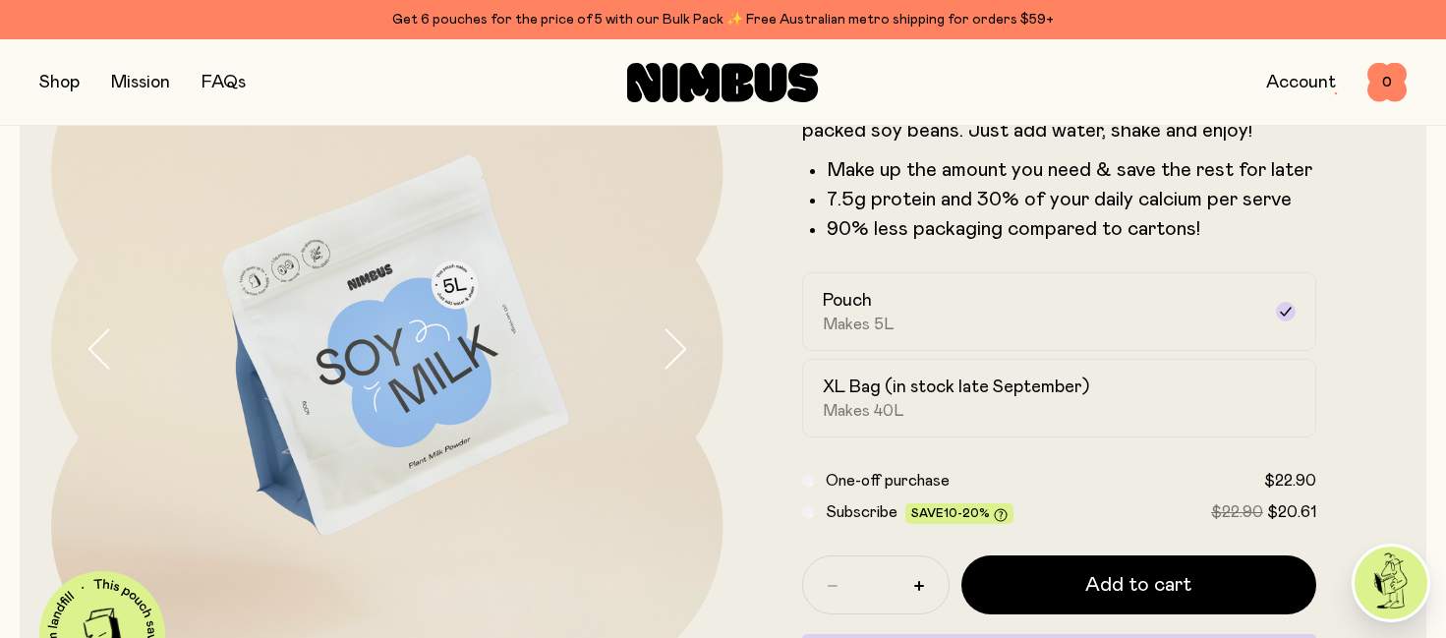
scroll to position [176, 0]
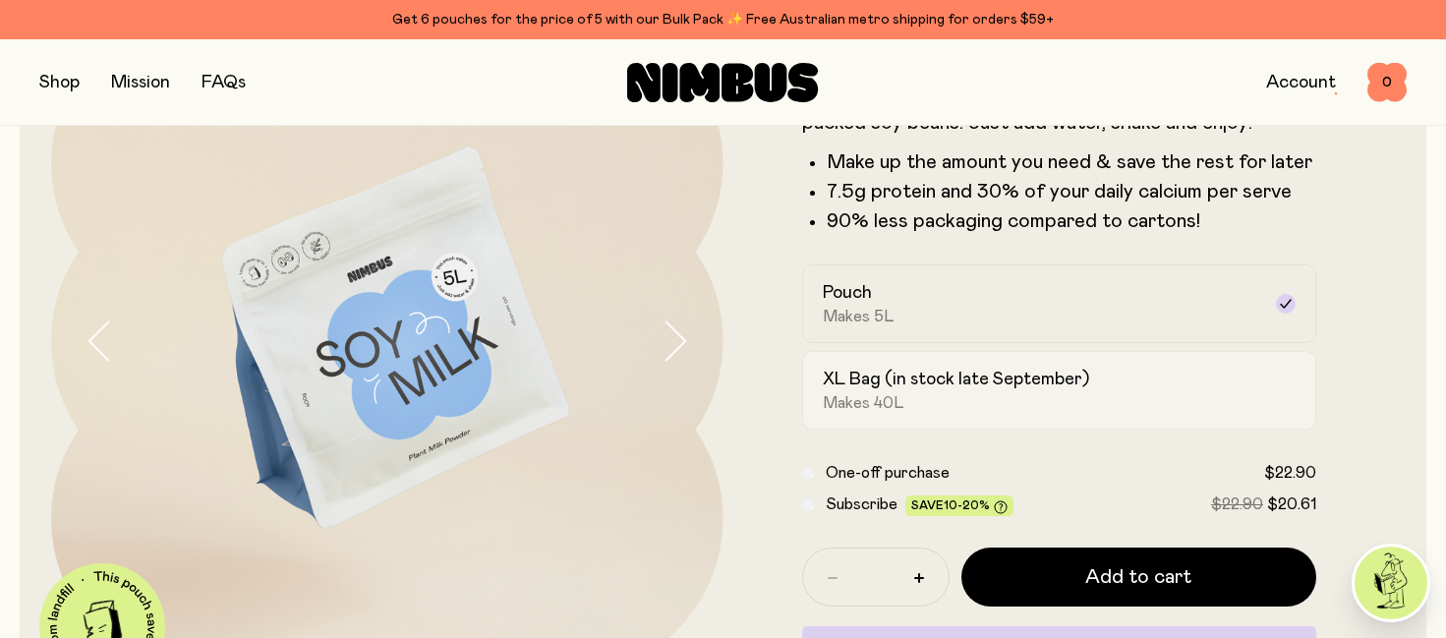
click at [1108, 394] on div "XL Bag (in stock late September) Makes 40L" at bounding box center [1042, 390] width 438 height 45
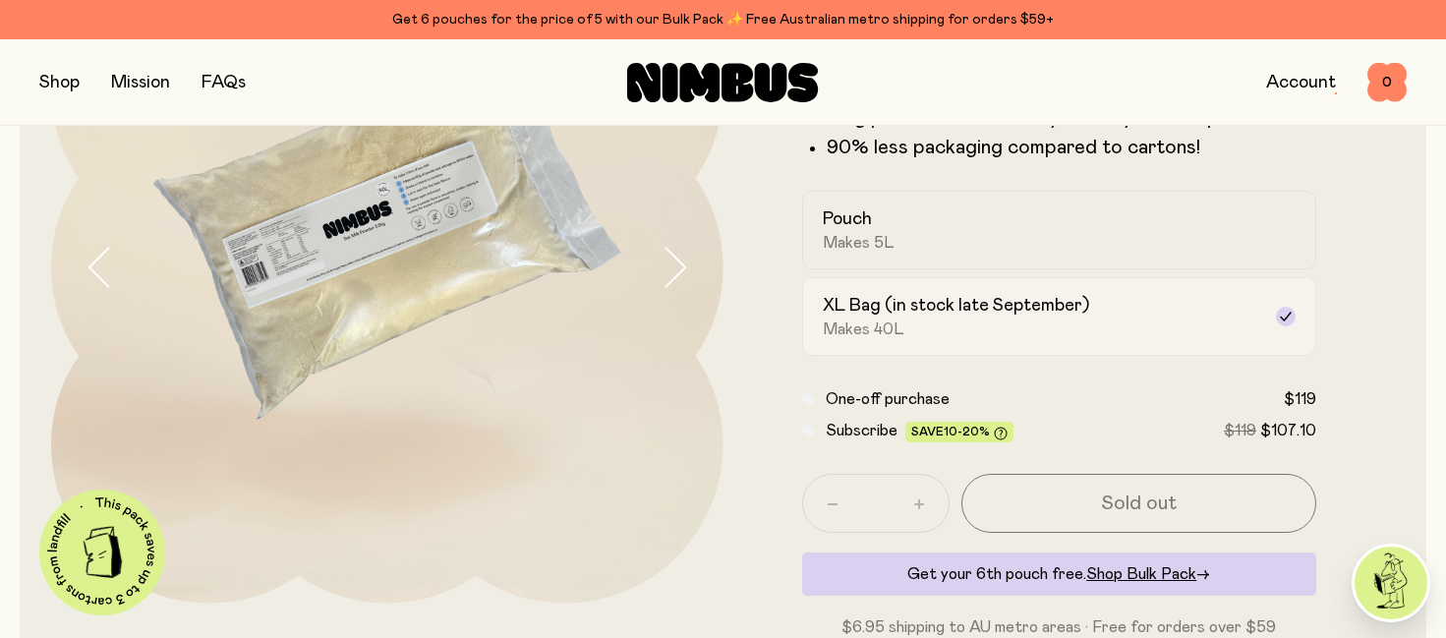
scroll to position [245, 0]
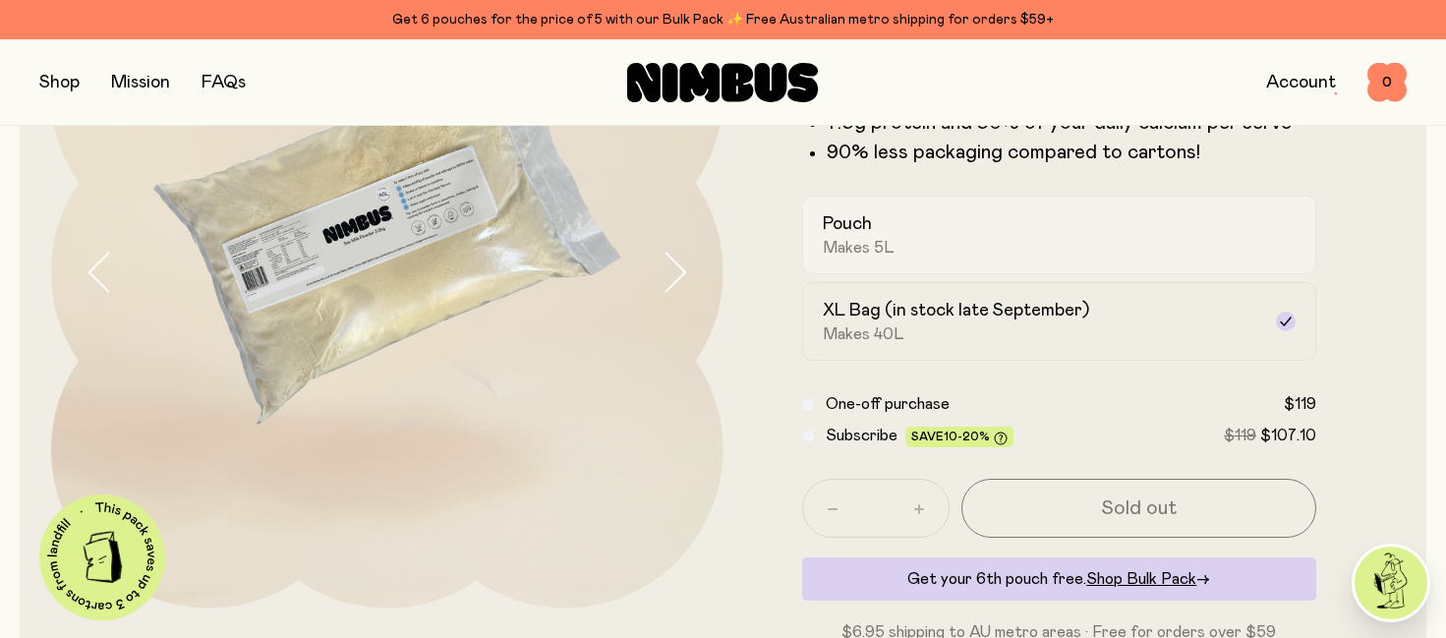
click at [940, 252] on div "Pouch Makes 5L" at bounding box center [1042, 234] width 438 height 45
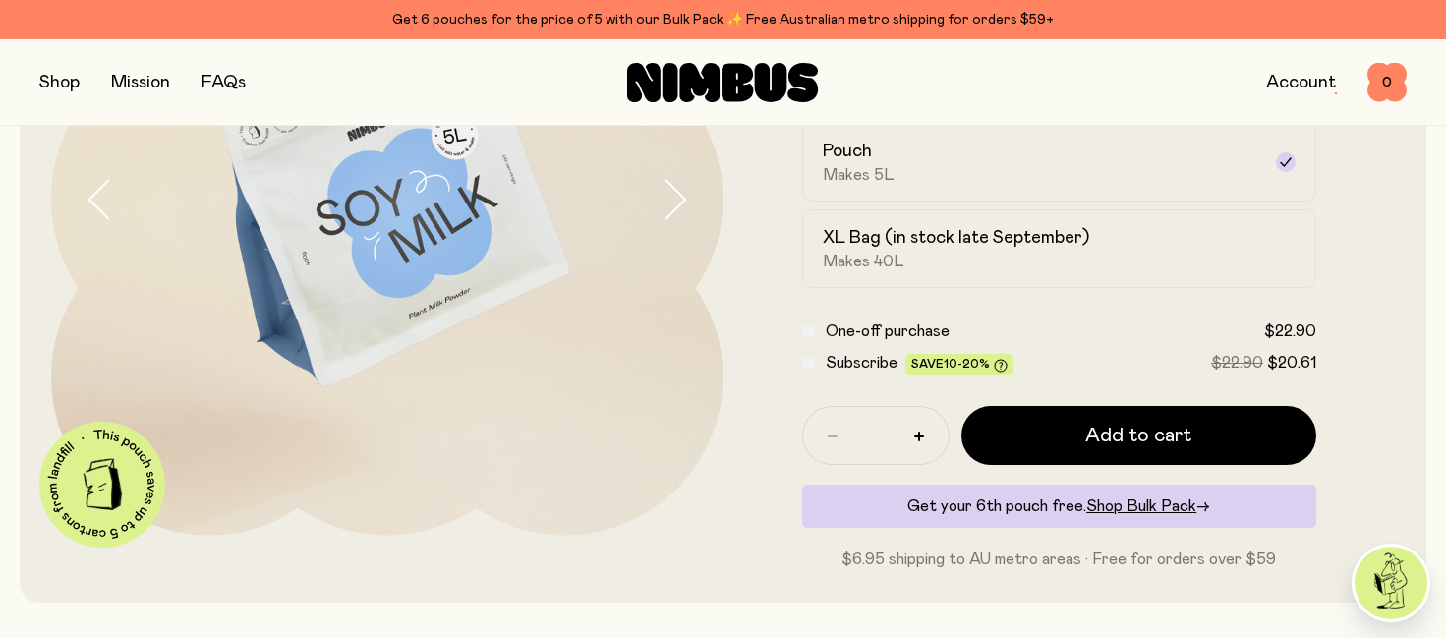
scroll to position [363, 0]
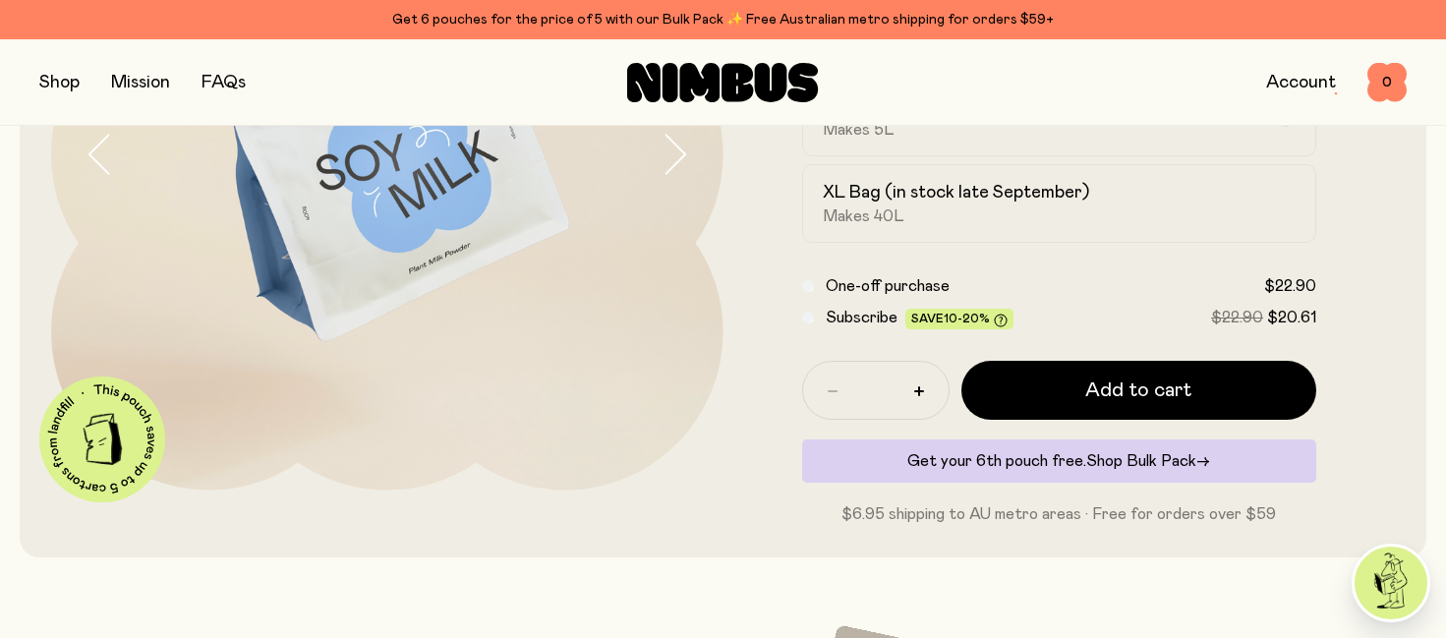
click at [1120, 461] on span "Shop Bulk Pack" at bounding box center [1141, 461] width 110 height 16
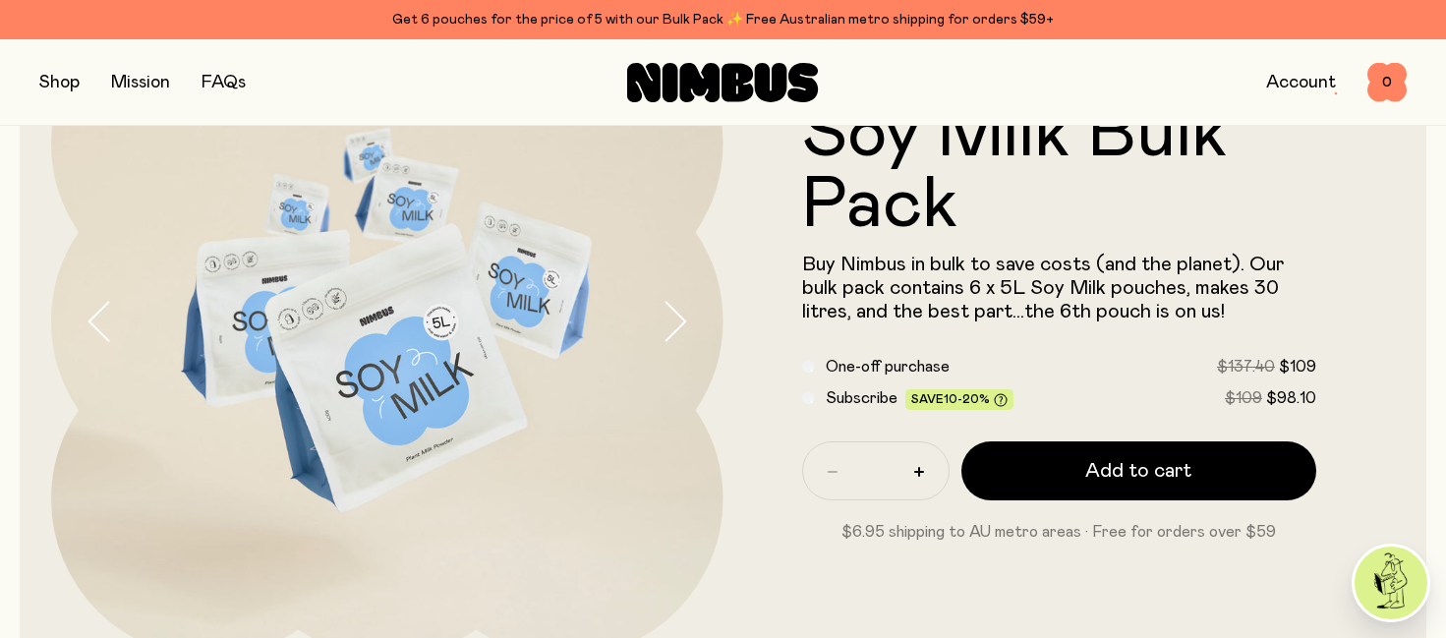
scroll to position [198, 0]
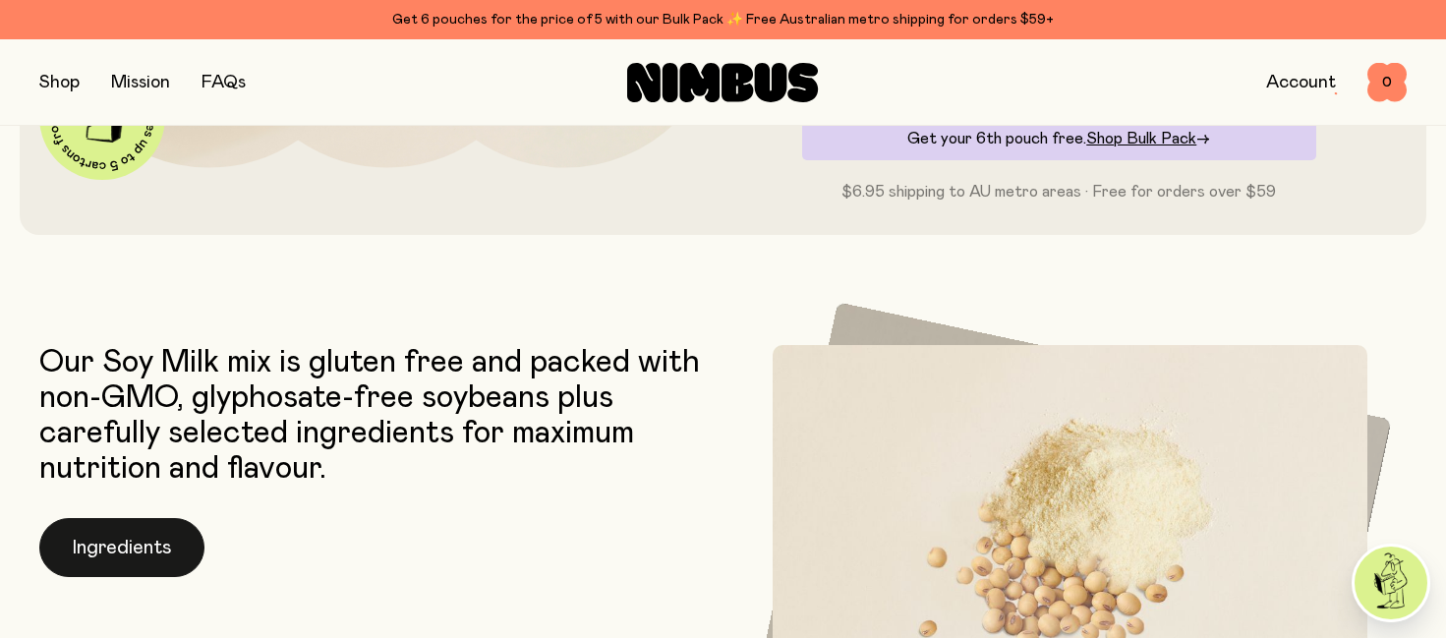
scroll to position [684, 0]
click at [151, 566] on button "Ingredients" at bounding box center [121, 548] width 165 height 59
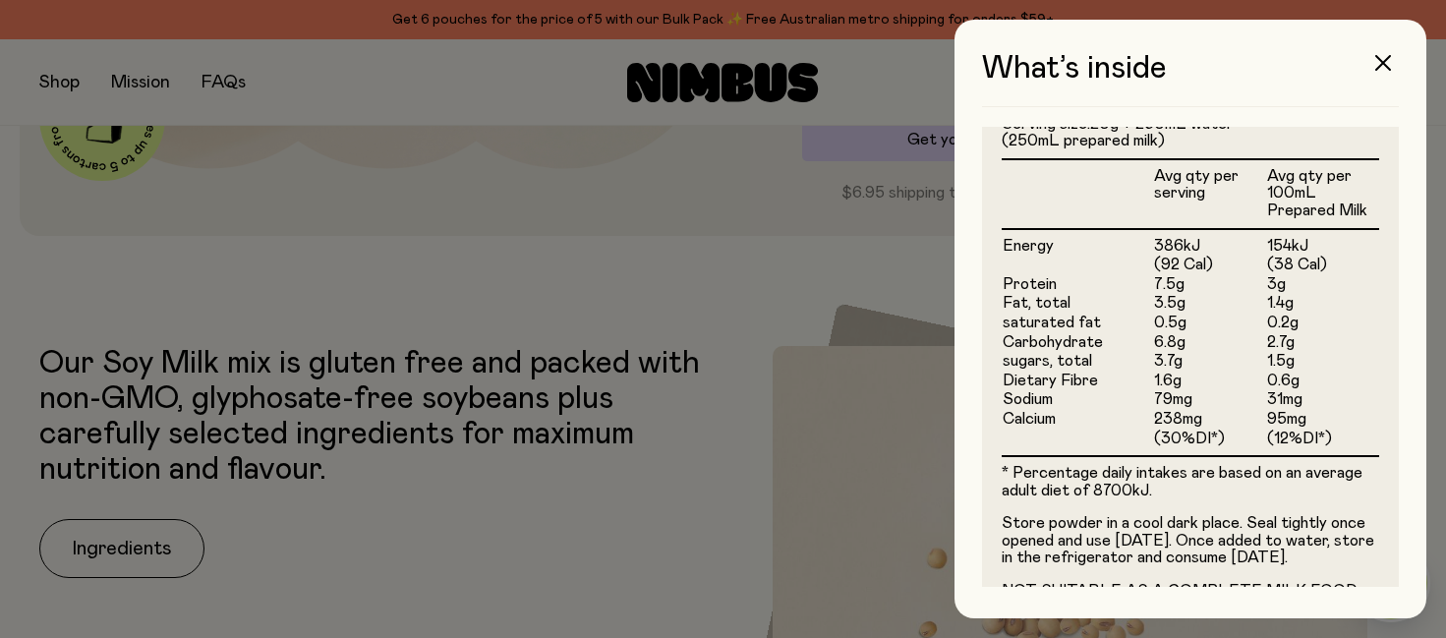
scroll to position [635, 0]
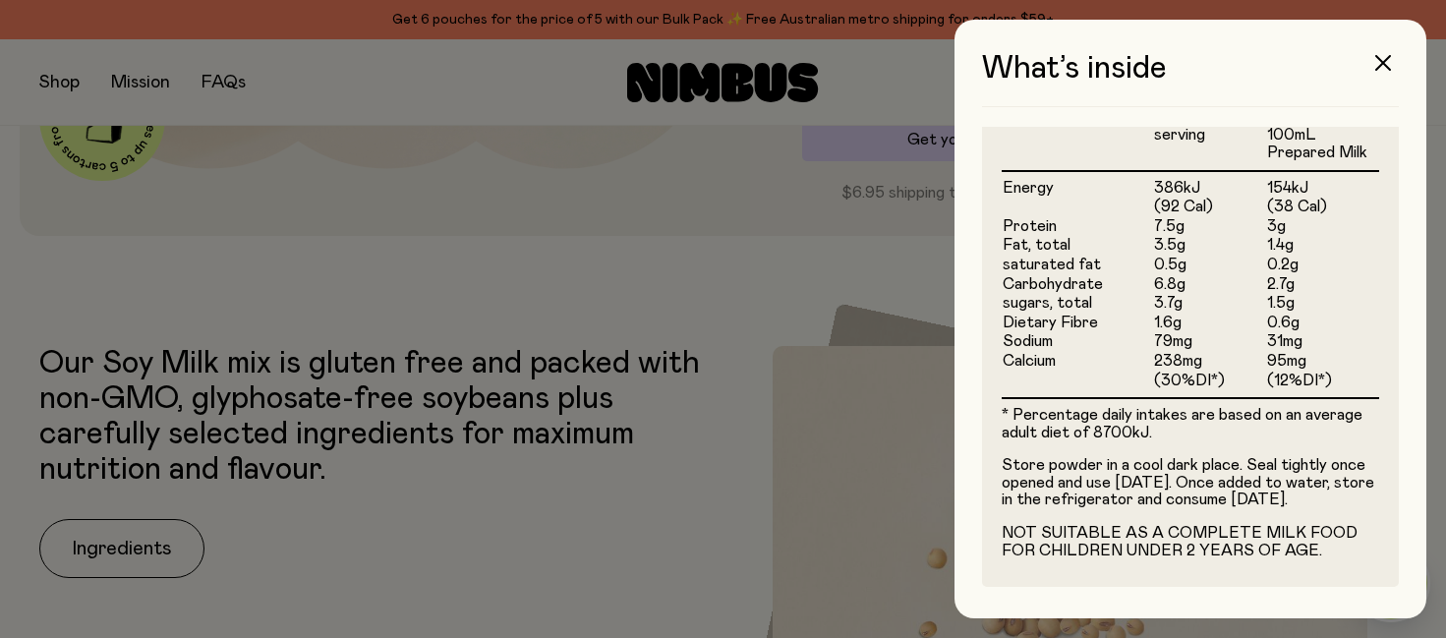
click at [812, 282] on div at bounding box center [723, 319] width 1446 height 638
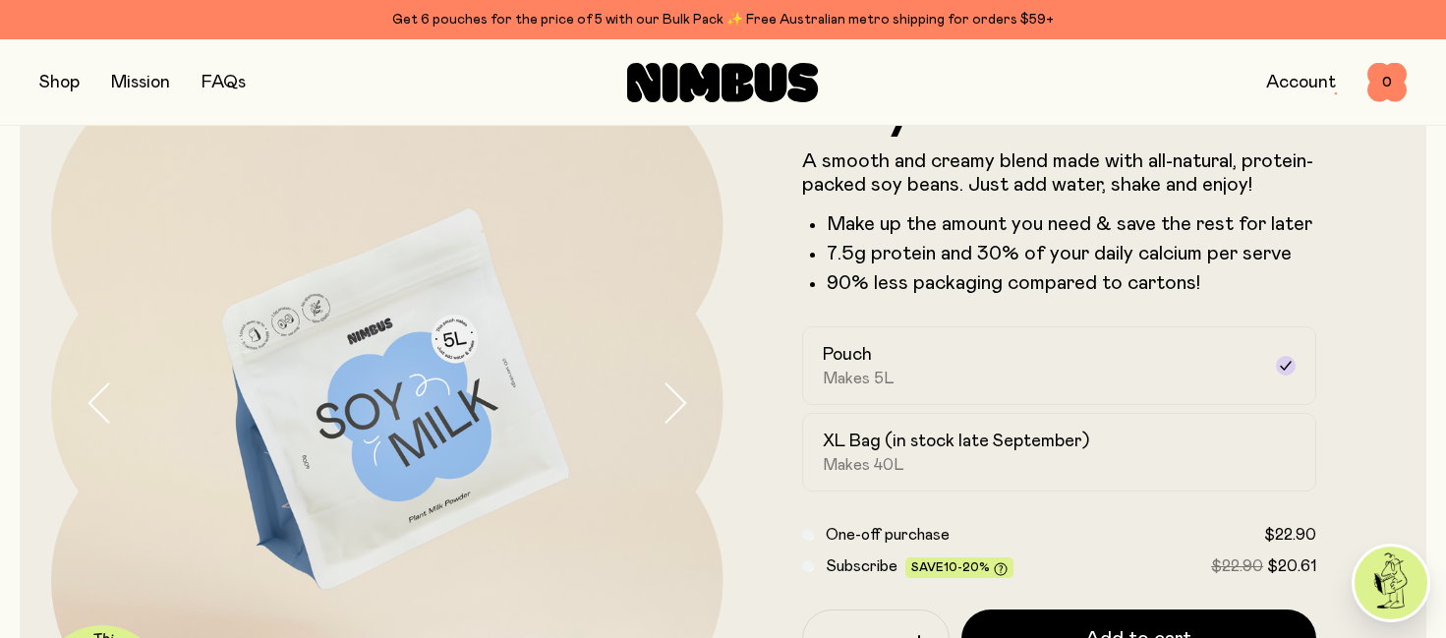
scroll to position [109, 0]
